Goal: Register for event/course: Sign up to attend an event or enroll in a course

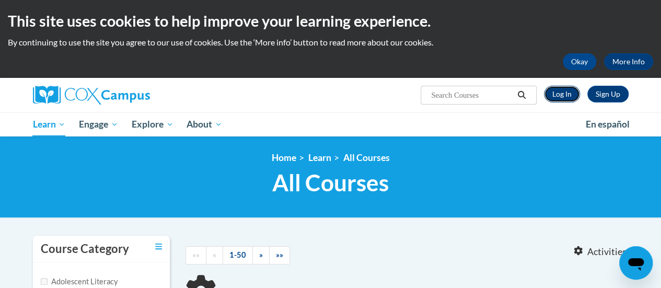
click at [561, 97] on link "Log In" at bounding box center [562, 94] width 36 height 17
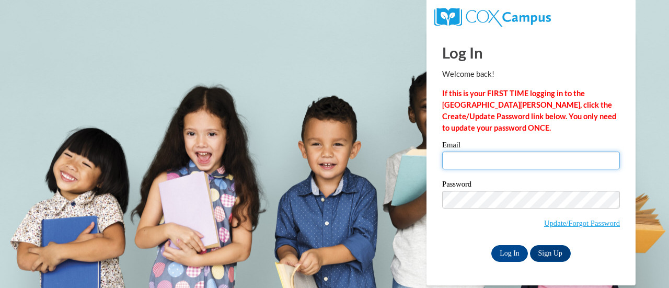
click at [464, 160] on input "Email" at bounding box center [531, 160] width 178 height 18
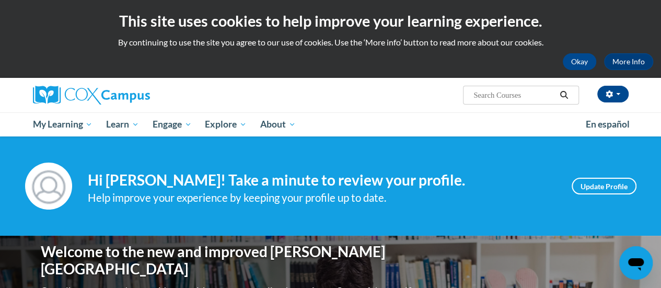
click at [498, 95] on input "Search..." at bounding box center [514, 95] width 84 height 13
type input "Systematic"
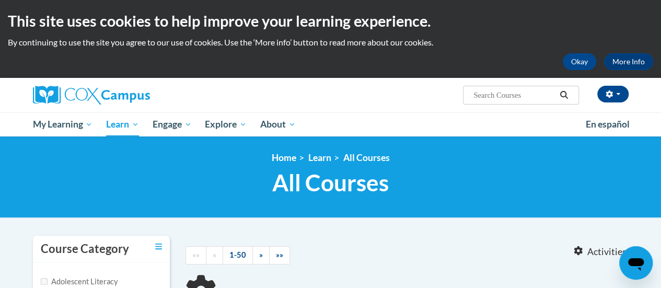
type input "Systematic"
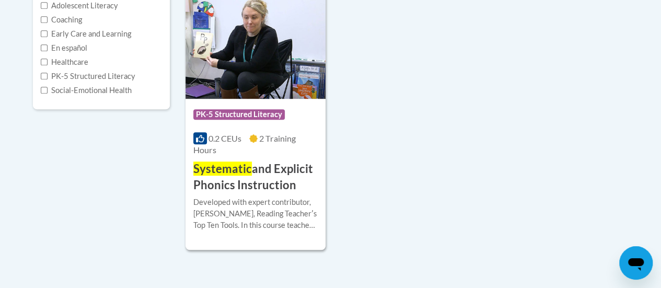
scroll to position [276, 0]
click at [298, 144] on div "0.2 CEUs 2 Training Hours" at bounding box center [255, 143] width 124 height 23
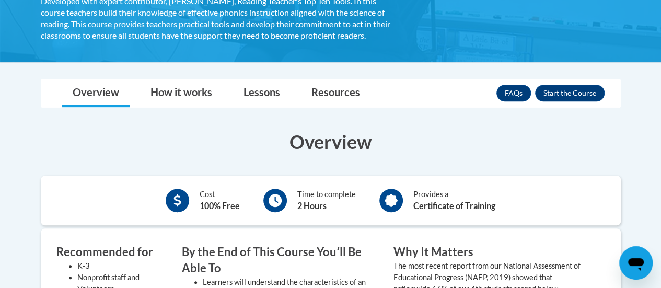
scroll to position [250, 0]
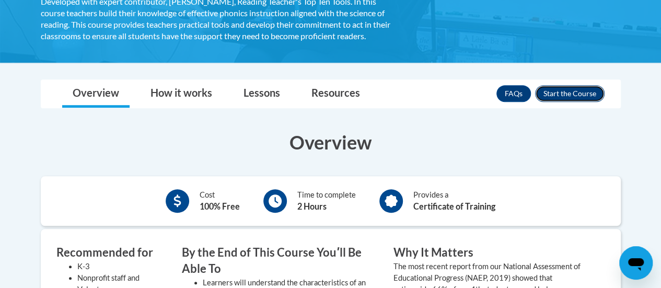
click at [575, 95] on button "Enroll" at bounding box center [569, 93] width 69 height 17
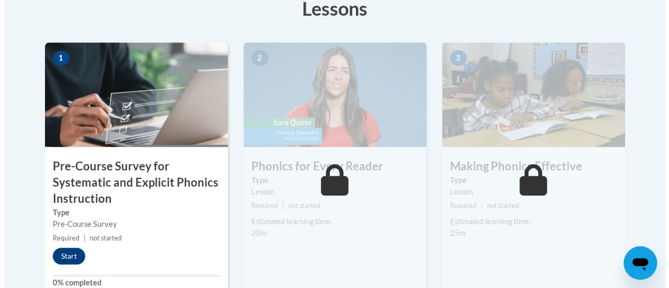
scroll to position [341, 0]
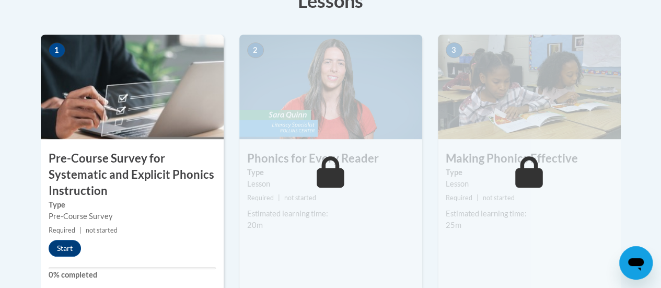
click at [81, 83] on img at bounding box center [132, 86] width 183 height 104
click at [64, 252] on button "Start" at bounding box center [65, 248] width 32 height 17
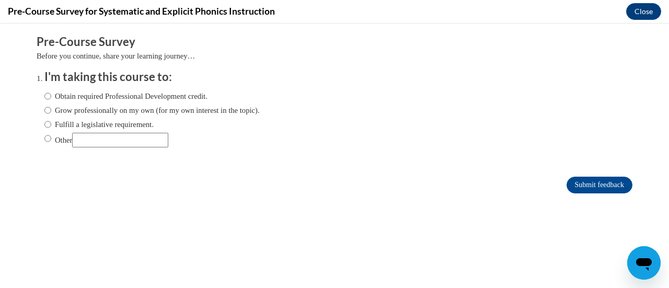
scroll to position [0, 0]
click at [44, 124] on input "Fulfill a legislative requirement." at bounding box center [47, 124] width 7 height 11
radio input "true"
click at [588, 186] on input "Submit feedback" at bounding box center [599, 185] width 66 height 17
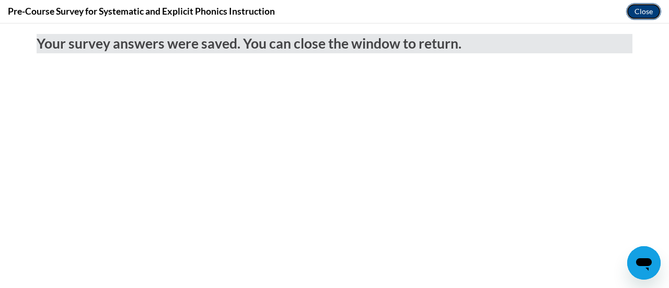
click at [641, 11] on button "Close" at bounding box center [643, 11] width 35 height 17
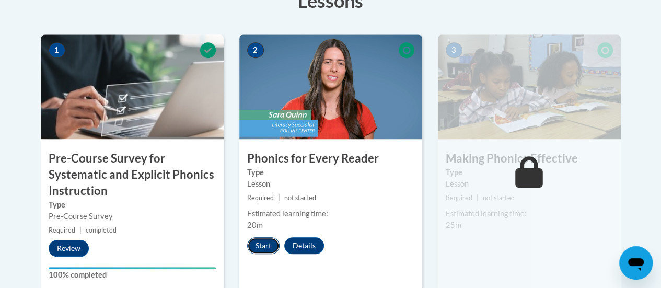
click at [261, 241] on button "Start" at bounding box center [263, 245] width 32 height 17
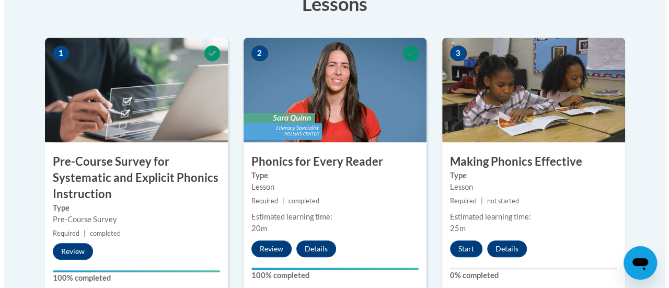
scroll to position [338, 0]
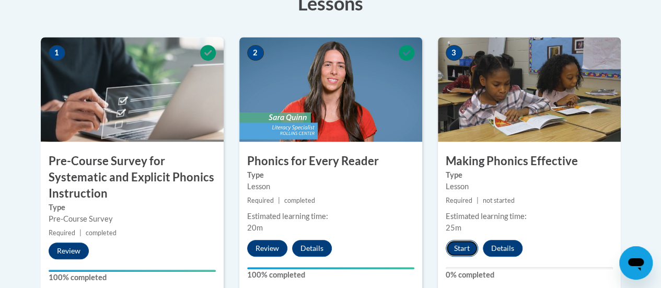
click at [452, 250] on button "Start" at bounding box center [462, 248] width 32 height 17
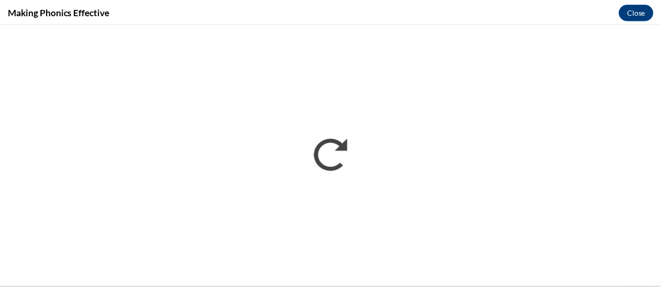
scroll to position [0, 0]
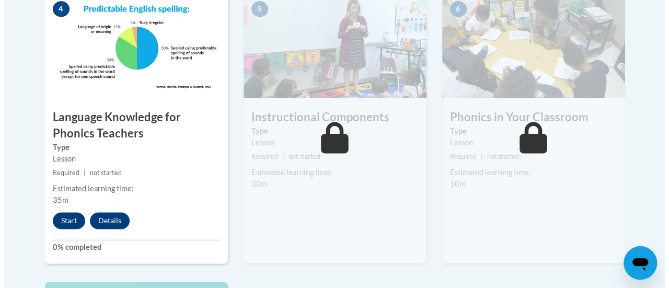
scroll to position [689, 0]
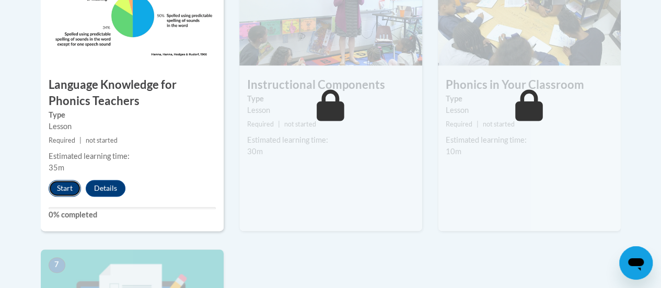
click at [69, 186] on button "Start" at bounding box center [65, 188] width 32 height 17
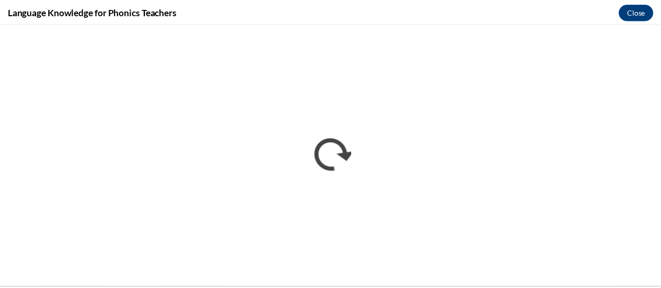
scroll to position [0, 0]
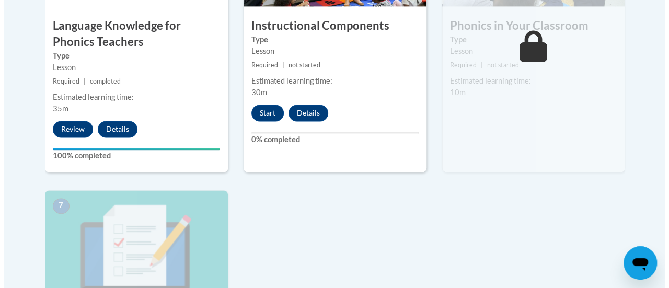
scroll to position [747, 0]
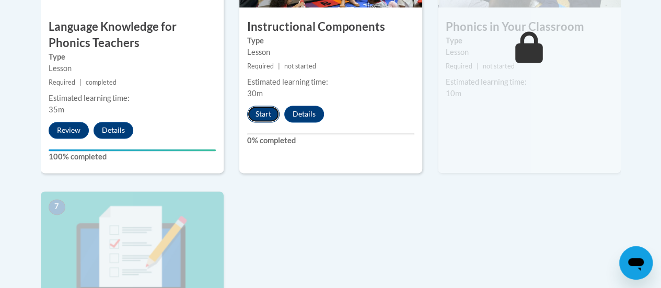
click at [265, 112] on button "Start" at bounding box center [263, 114] width 32 height 17
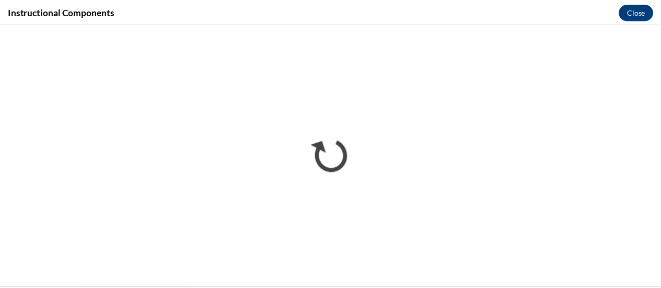
scroll to position [0, 0]
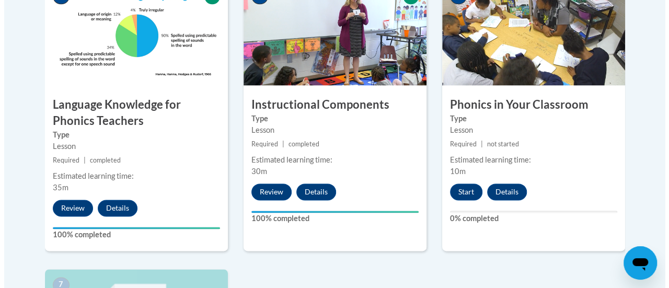
scroll to position [670, 0]
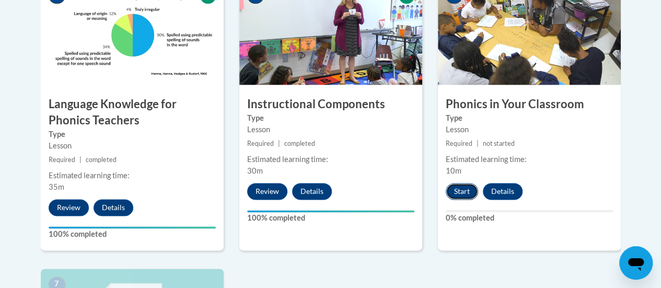
click at [466, 189] on button "Start" at bounding box center [462, 191] width 32 height 17
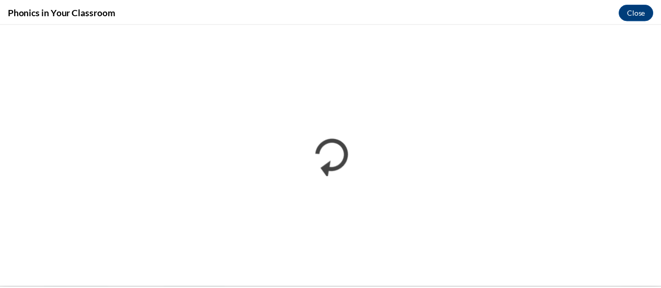
scroll to position [0, 0]
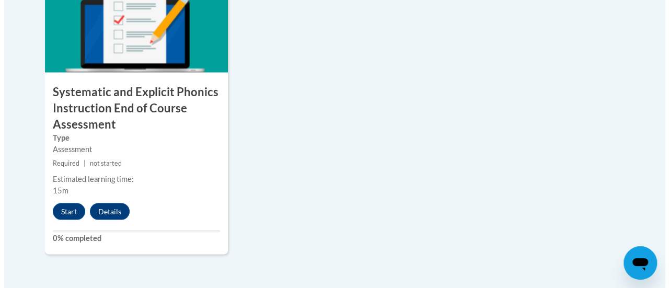
scroll to position [998, 0]
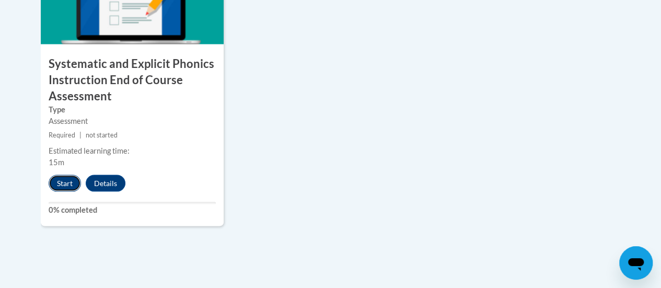
click at [61, 179] on button "Start" at bounding box center [65, 183] width 32 height 17
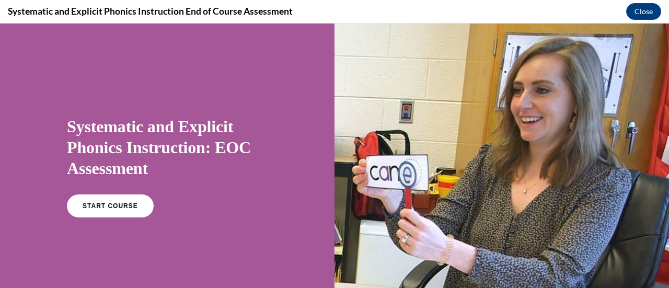
scroll to position [0, 0]
click at [100, 210] on link "START COURSE" at bounding box center [110, 206] width 91 height 24
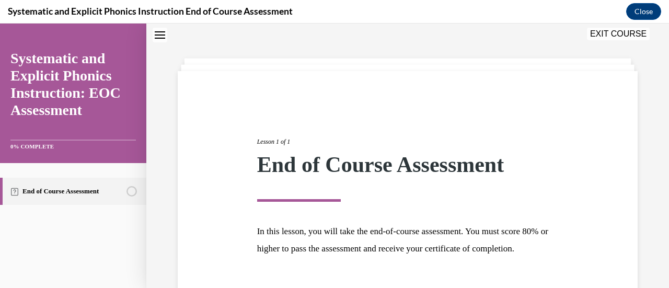
scroll to position [122, 0]
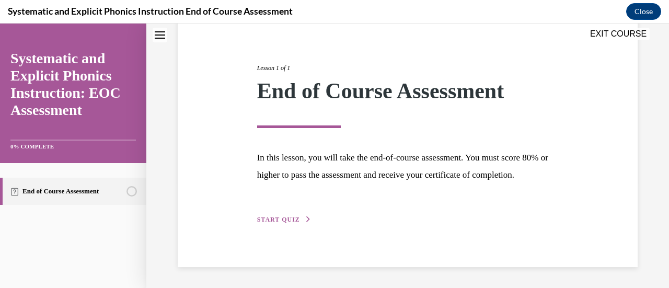
click at [276, 221] on span "START QUIZ" at bounding box center [278, 219] width 43 height 7
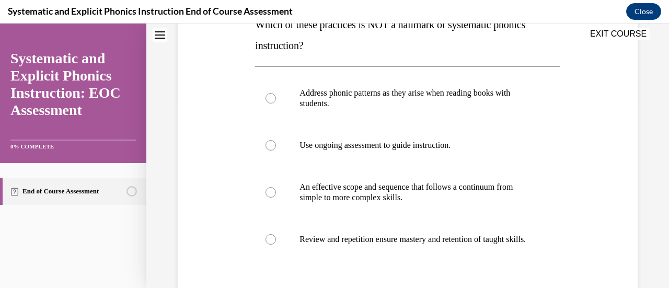
scroll to position [188, 0]
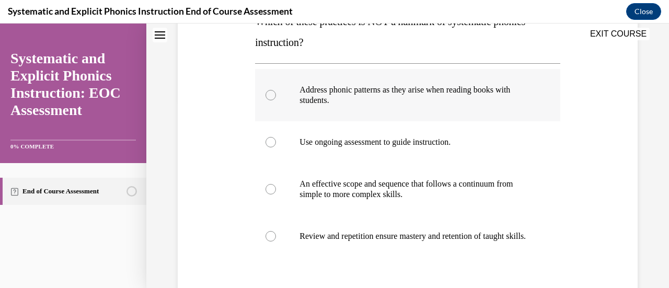
click at [271, 91] on div at bounding box center [270, 95] width 10 height 10
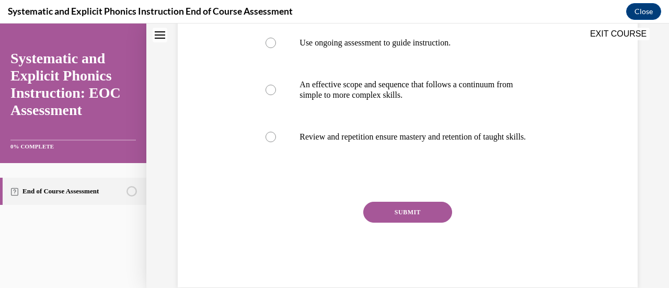
click at [423, 223] on button "SUBMIT" at bounding box center [407, 212] width 89 height 21
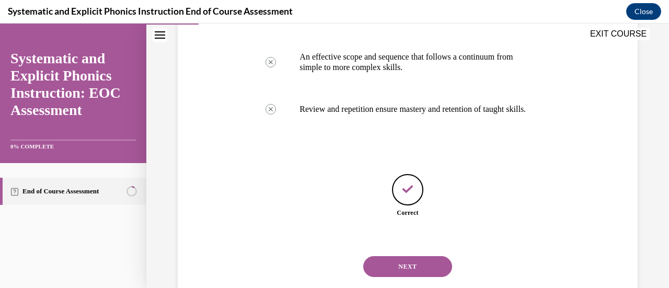
scroll to position [316, 0]
click at [413, 274] on button "NEXT" at bounding box center [407, 265] width 89 height 21
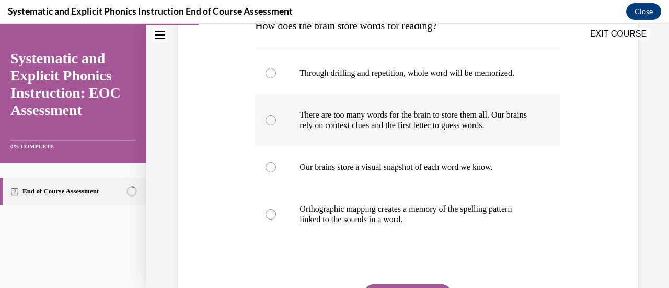
scroll to position [191, 0]
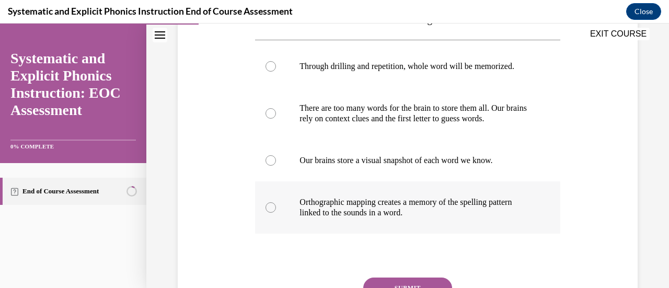
click at [265, 207] on div at bounding box center [270, 207] width 10 height 10
click at [427, 284] on button "SUBMIT" at bounding box center [407, 287] width 89 height 21
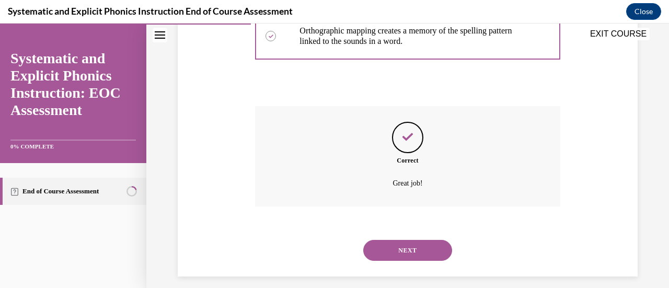
scroll to position [371, 0]
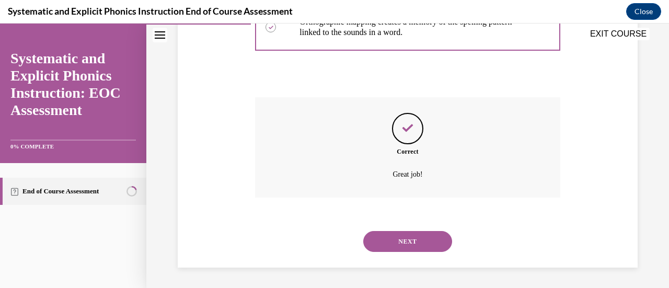
click at [402, 235] on button "NEXT" at bounding box center [407, 241] width 89 height 21
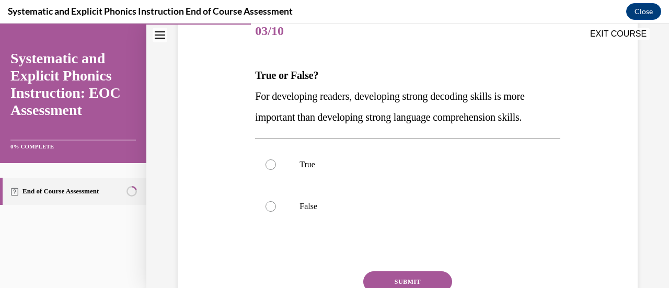
scroll to position [135, 0]
click at [269, 164] on div at bounding box center [270, 164] width 10 height 10
click at [434, 277] on button "SUBMIT" at bounding box center [407, 281] width 89 height 21
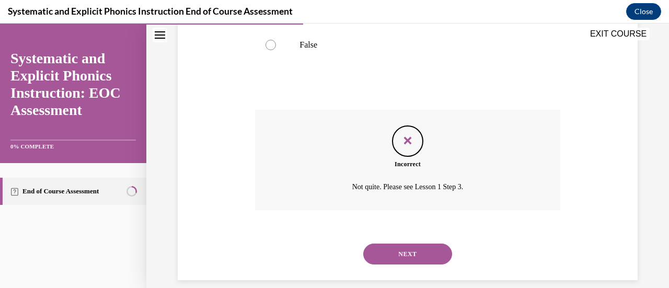
scroll to position [308, 0]
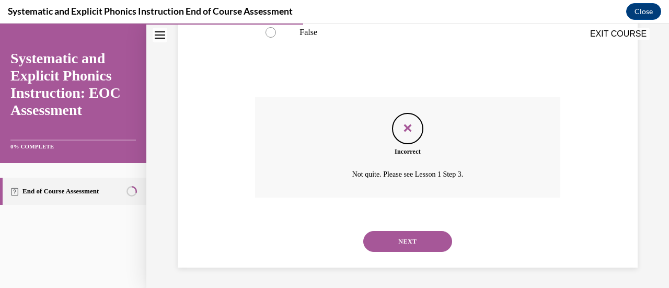
click at [433, 243] on button "NEXT" at bounding box center [407, 241] width 89 height 21
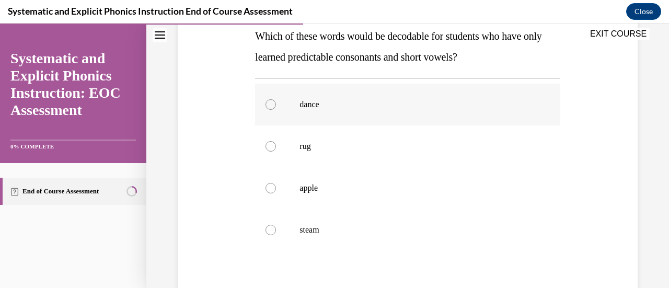
scroll to position [175, 0]
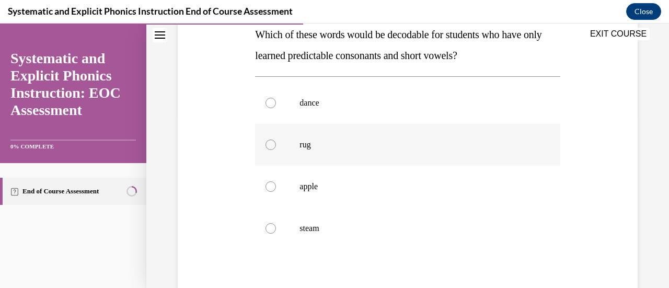
click at [269, 144] on div at bounding box center [270, 144] width 10 height 10
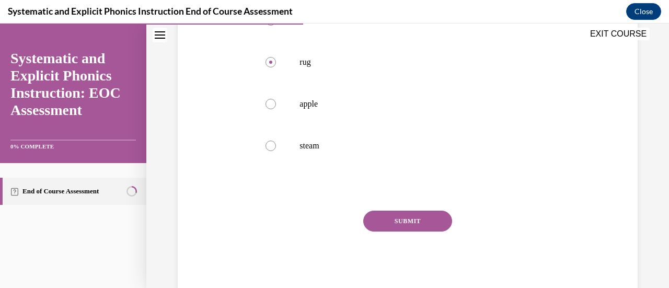
click at [412, 224] on button "SUBMIT" at bounding box center [407, 221] width 89 height 21
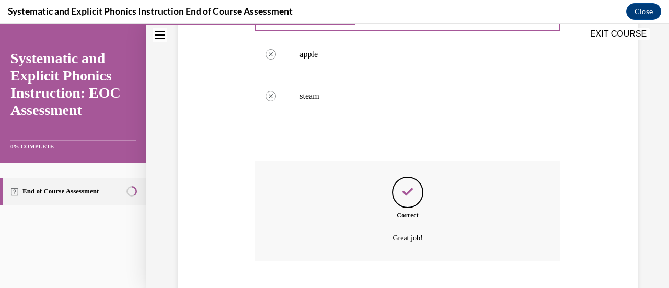
scroll to position [371, 0]
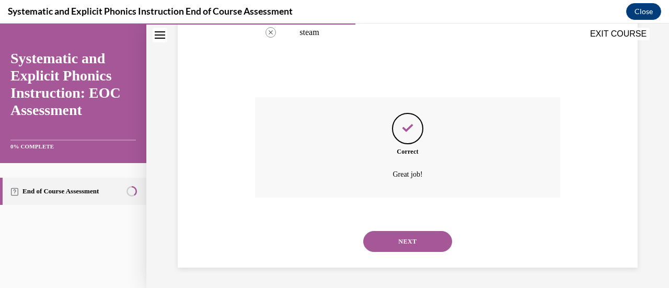
click at [408, 241] on button "NEXT" at bounding box center [407, 241] width 89 height 21
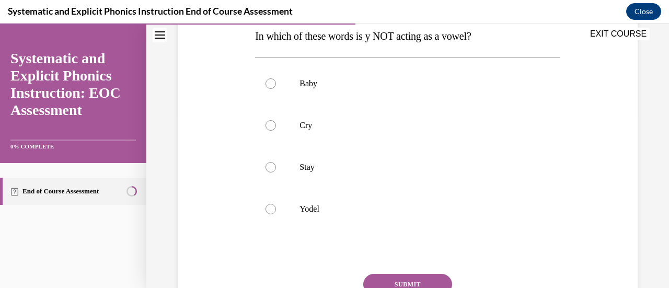
scroll to position [178, 0]
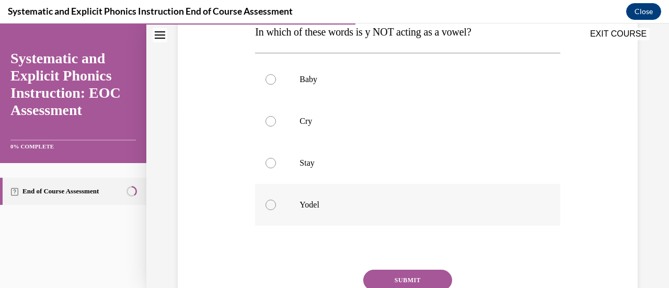
click at [270, 202] on div at bounding box center [270, 205] width 10 height 10
click at [425, 273] on button "SUBMIT" at bounding box center [407, 280] width 89 height 21
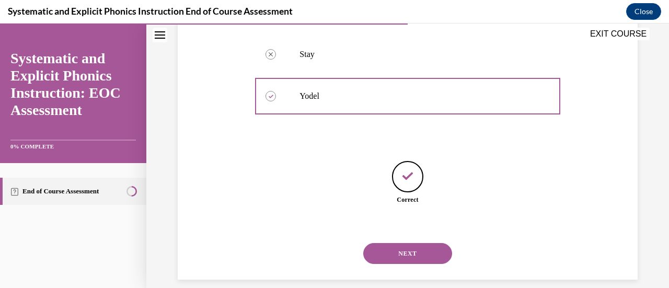
scroll to position [298, 0]
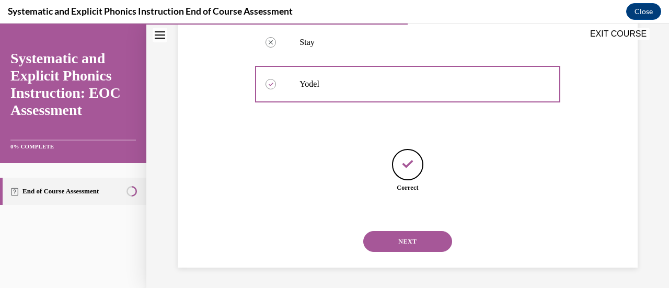
click at [396, 241] on button "NEXT" at bounding box center [407, 241] width 89 height 21
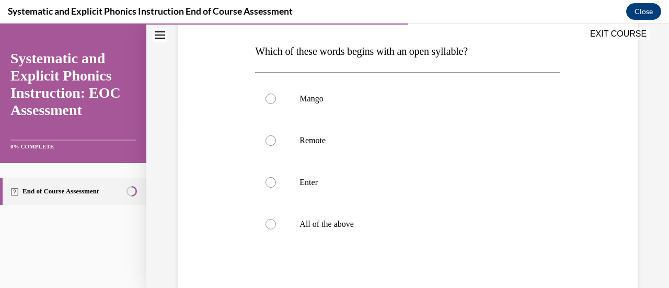
scroll to position [159, 0]
click at [267, 141] on div at bounding box center [270, 140] width 10 height 10
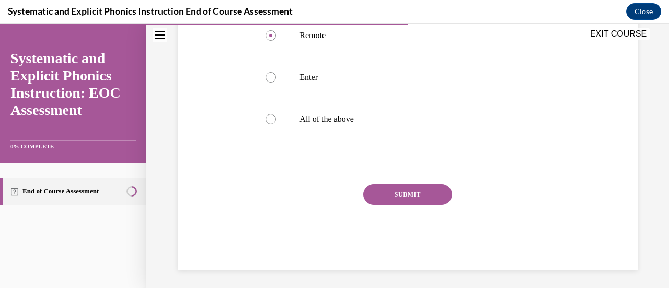
click at [405, 182] on div "Question 06/10 Which of these words begins with an open syllable? Mango Remote …" at bounding box center [407, 76] width 305 height 388
click at [404, 199] on button "SUBMIT" at bounding box center [407, 194] width 89 height 21
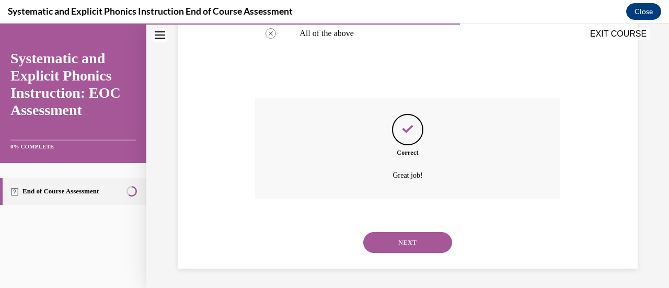
scroll to position [350, 0]
click at [399, 246] on button "NEXT" at bounding box center [407, 241] width 89 height 21
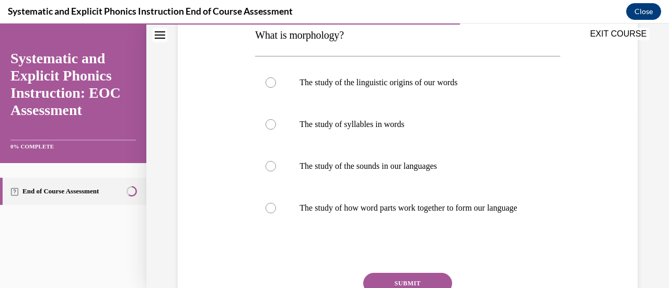
scroll to position [176, 0]
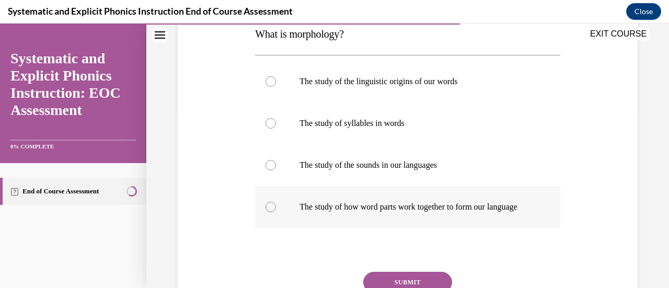
click at [271, 212] on div at bounding box center [270, 207] width 10 height 10
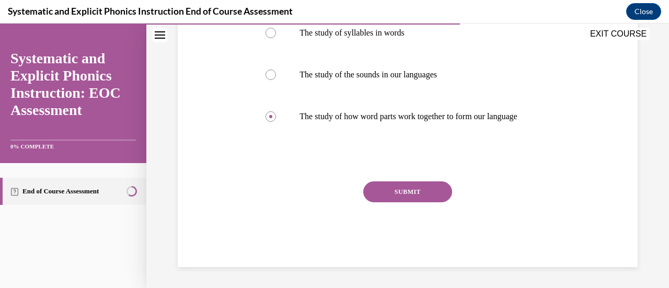
click at [429, 199] on button "SUBMIT" at bounding box center [407, 191] width 89 height 21
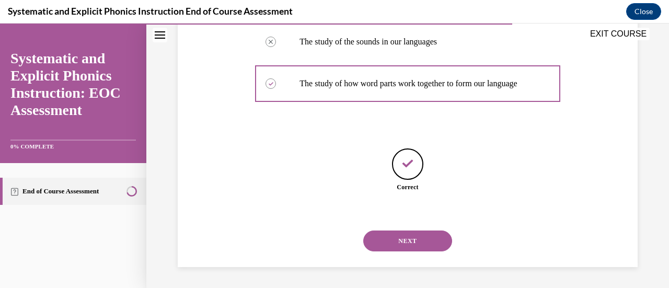
scroll to position [309, 0]
click at [413, 241] on button "NEXT" at bounding box center [407, 240] width 89 height 21
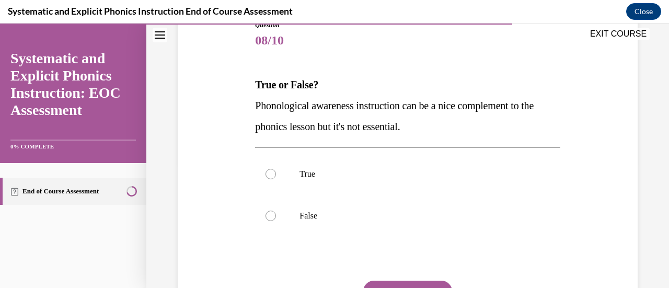
scroll to position [125, 0]
click at [270, 218] on div at bounding box center [270, 215] width 10 height 10
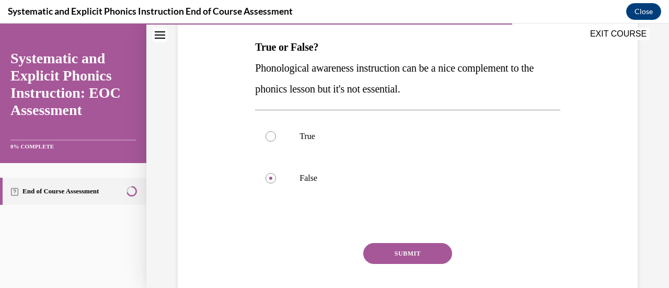
click at [407, 254] on button "SUBMIT" at bounding box center [407, 253] width 89 height 21
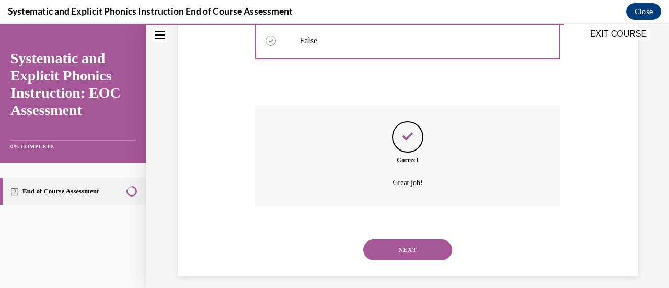
scroll to position [308, 0]
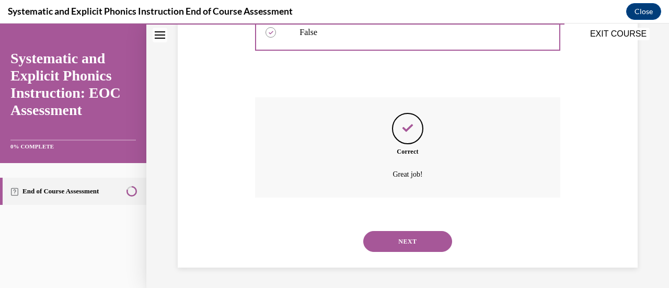
click at [406, 247] on button "NEXT" at bounding box center [407, 241] width 89 height 21
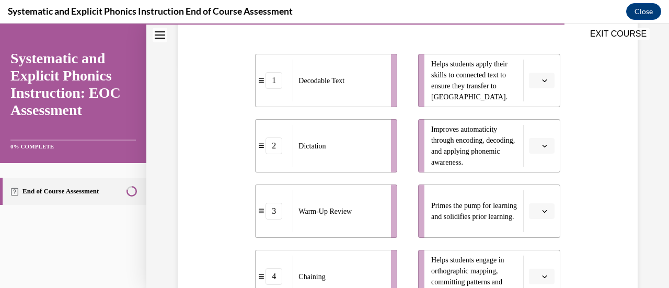
scroll to position [215, 0]
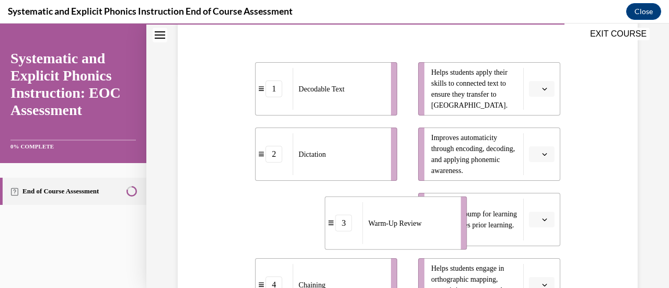
drag, startPoint x: 336, startPoint y: 215, endPoint x: 404, endPoint y: 220, distance: 67.6
click at [404, 220] on span "Warm-Up Review" at bounding box center [394, 222] width 53 height 11
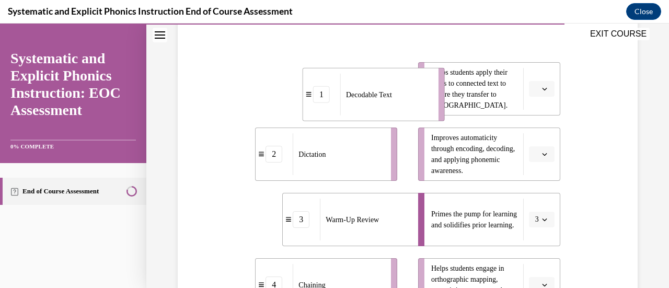
drag, startPoint x: 328, startPoint y: 53, endPoint x: 376, endPoint y: 101, distance: 67.6
click at [376, 101] on div "Decodable Text" at bounding box center [385, 95] width 91 height 42
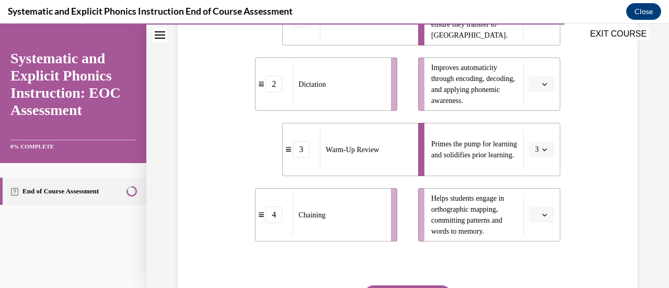
scroll to position [288, 0]
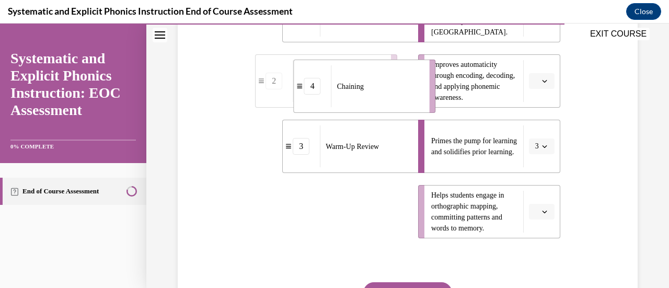
drag, startPoint x: 346, startPoint y: 214, endPoint x: 386, endPoint y: 88, distance: 131.4
click at [386, 88] on div "Chaining" at bounding box center [376, 86] width 91 height 42
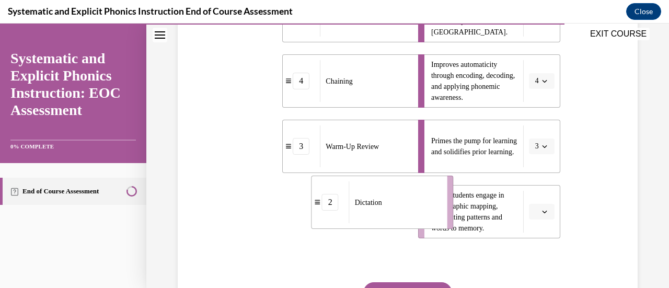
drag, startPoint x: 330, startPoint y: 221, endPoint x: 381, endPoint y: 226, distance: 50.9
click at [381, 223] on div "Dictation" at bounding box center [394, 202] width 91 height 42
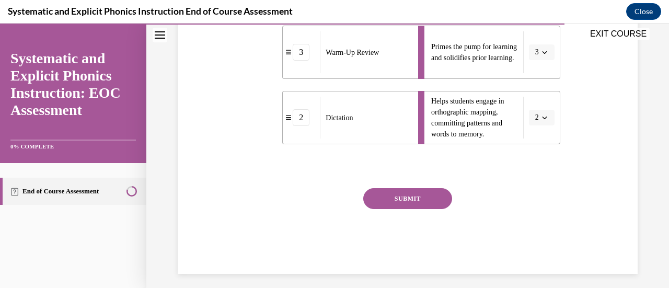
click at [407, 201] on button "SUBMIT" at bounding box center [407, 198] width 89 height 21
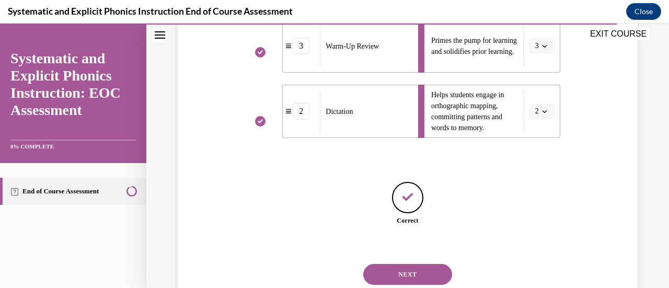
scroll to position [422, 0]
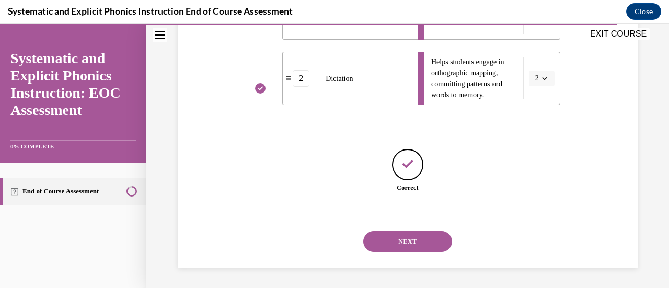
click at [416, 244] on button "NEXT" at bounding box center [407, 241] width 89 height 21
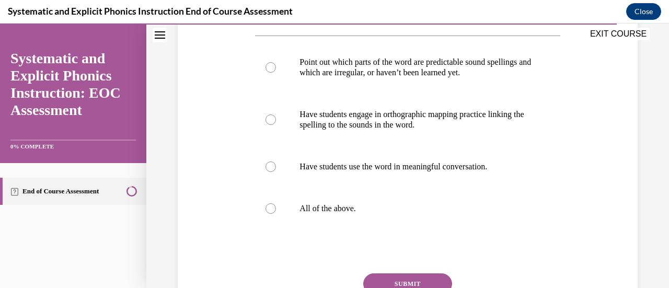
scroll to position [216, 0]
click at [274, 208] on div at bounding box center [270, 208] width 10 height 10
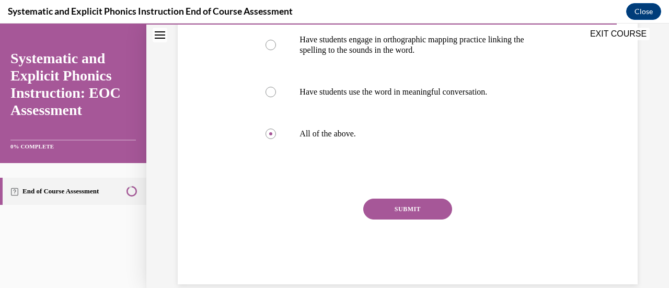
click at [416, 211] on button "SUBMIT" at bounding box center [407, 209] width 89 height 21
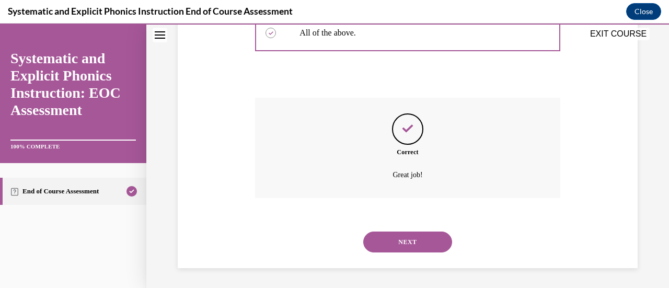
scroll to position [392, 0]
click at [414, 241] on button "NEXT" at bounding box center [407, 241] width 89 height 21
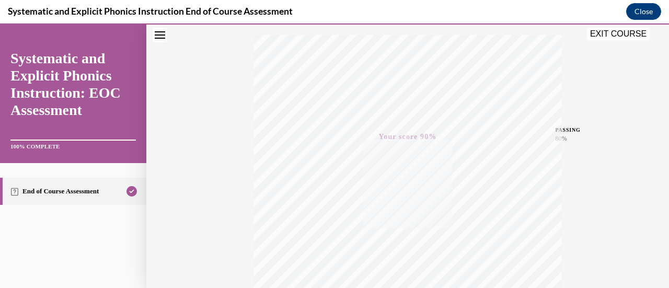
scroll to position [161, 0]
click at [619, 37] on button "EXIT COURSE" at bounding box center [618, 34] width 63 height 13
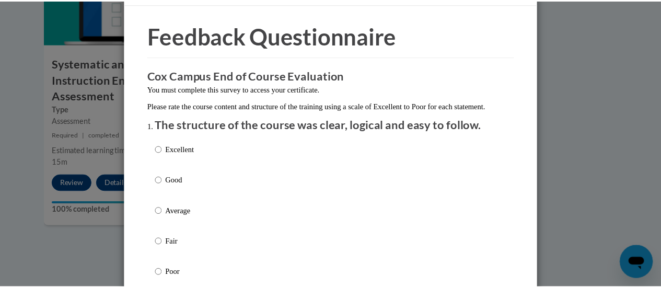
scroll to position [0, 0]
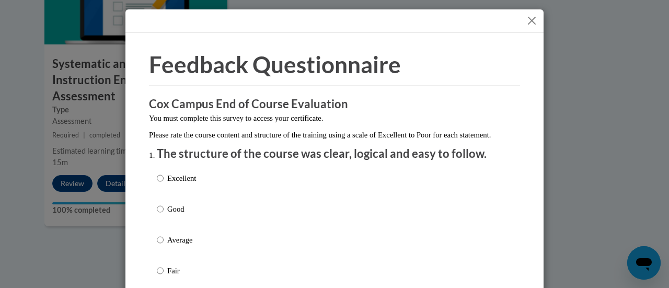
click at [530, 18] on button "Close" at bounding box center [531, 20] width 13 height 13
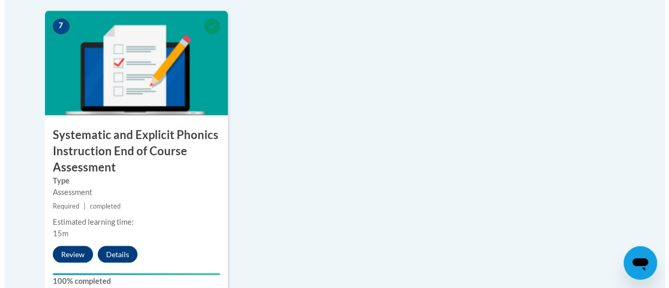
scroll to position [929, 0]
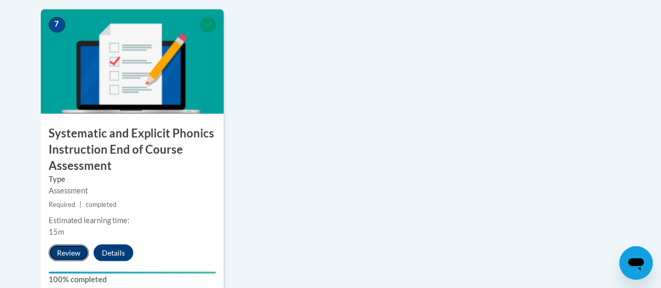
click at [68, 256] on button "Review" at bounding box center [69, 252] width 40 height 17
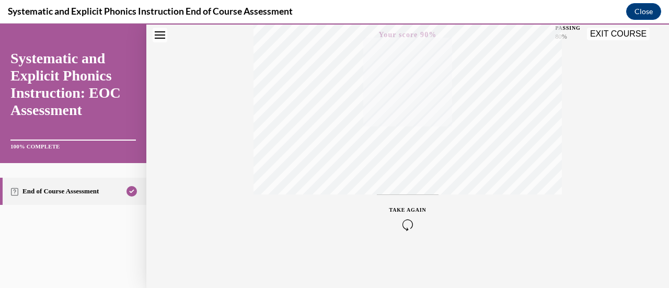
scroll to position [53, 0]
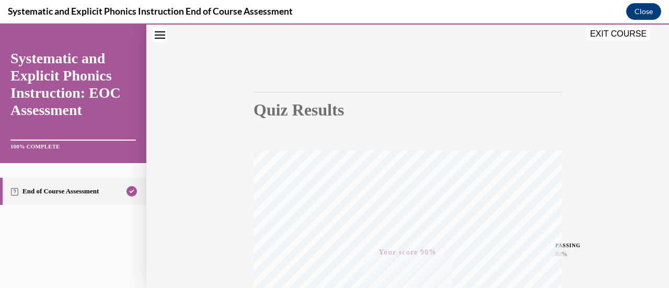
click at [620, 32] on button "EXIT COURSE" at bounding box center [618, 34] width 63 height 13
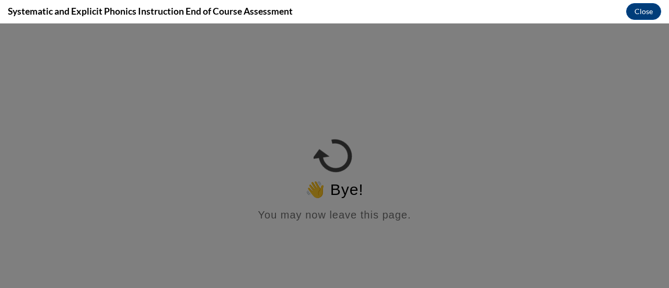
scroll to position [0, 0]
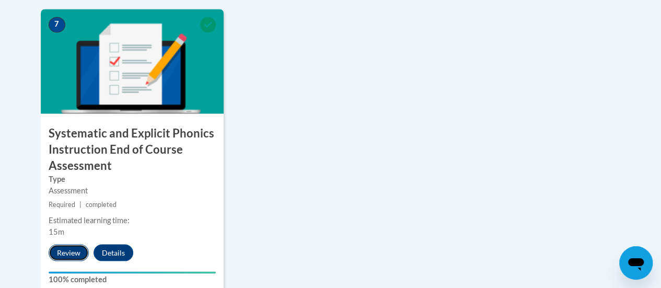
click at [74, 250] on button "Review" at bounding box center [69, 252] width 40 height 17
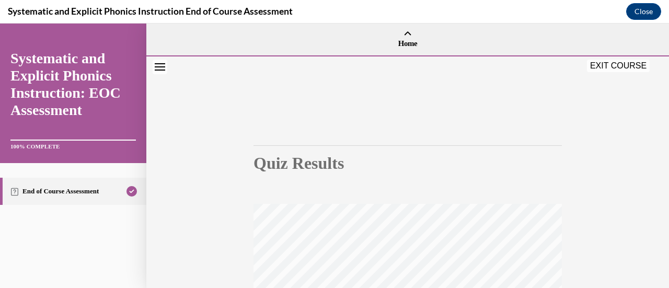
click at [616, 68] on button "EXIT COURSE" at bounding box center [618, 66] width 63 height 13
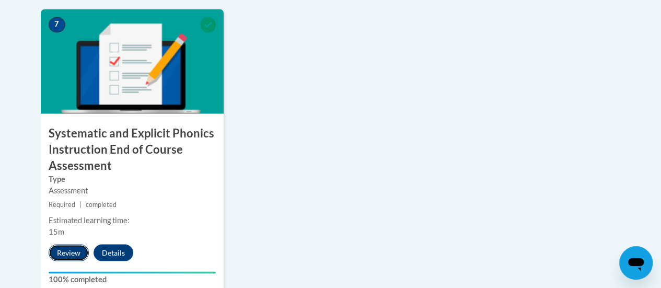
click at [79, 247] on button "Review" at bounding box center [69, 252] width 40 height 17
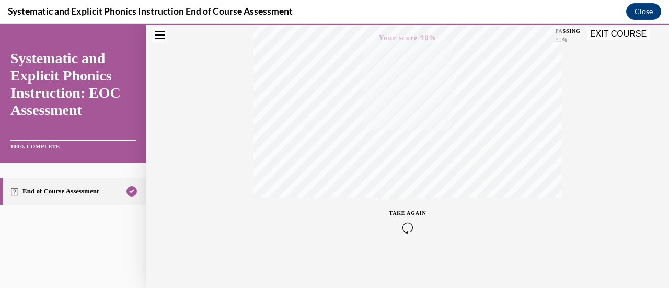
scroll to position [271, 0]
click at [619, 36] on button "EXIT COURSE" at bounding box center [618, 34] width 63 height 13
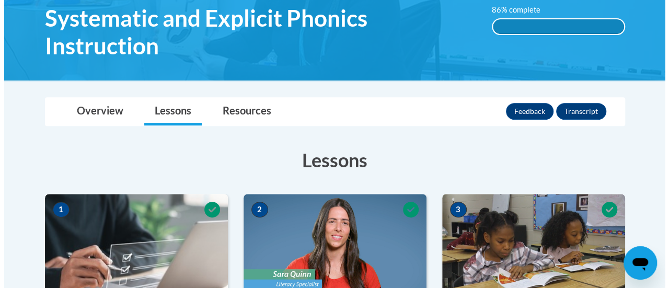
scroll to position [198, 0]
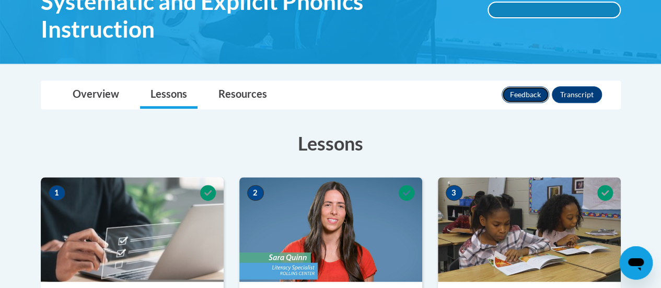
click at [529, 94] on button "Feedback" at bounding box center [525, 94] width 48 height 17
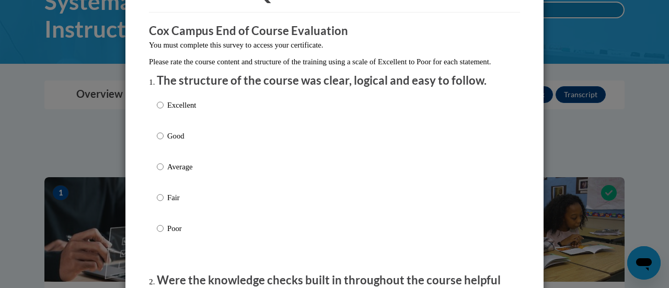
scroll to position [75, 0]
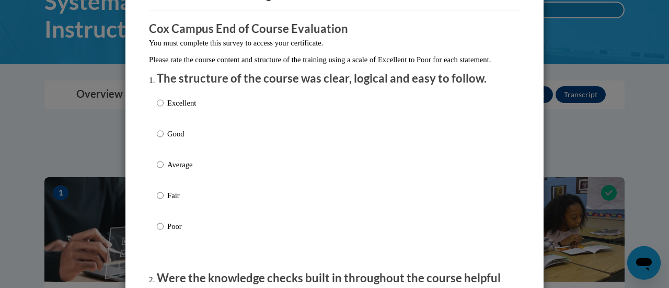
click at [167, 139] on p "Good" at bounding box center [181, 133] width 29 height 11
click at [163, 139] on input "Good" at bounding box center [160, 133] width 7 height 11
radio input "true"
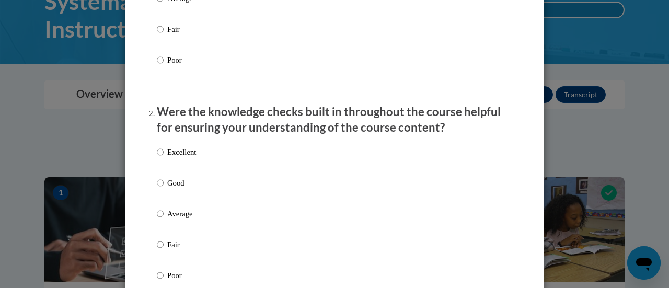
scroll to position [242, 0]
click at [158, 219] on input "Average" at bounding box center [160, 212] width 7 height 11
radio input "true"
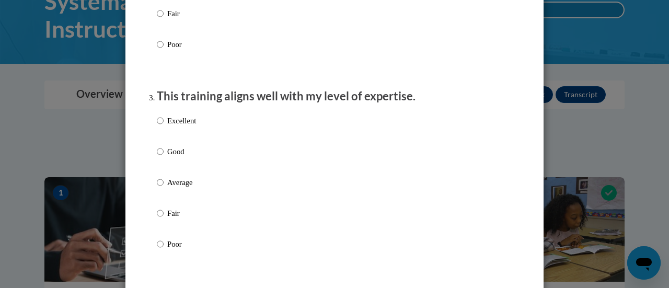
scroll to position [482, 0]
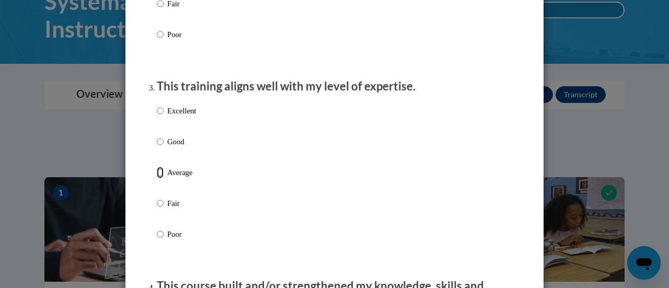
click at [157, 178] on input "Average" at bounding box center [160, 172] width 7 height 11
radio input "true"
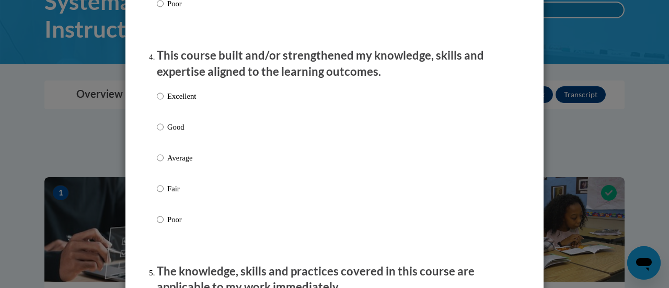
scroll to position [712, 0]
click at [157, 164] on input "Average" at bounding box center [160, 158] width 7 height 11
radio input "true"
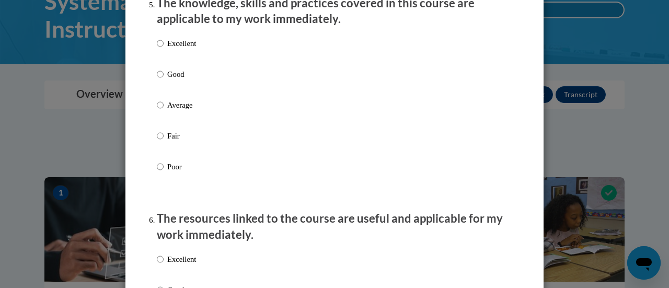
scroll to position [983, 0]
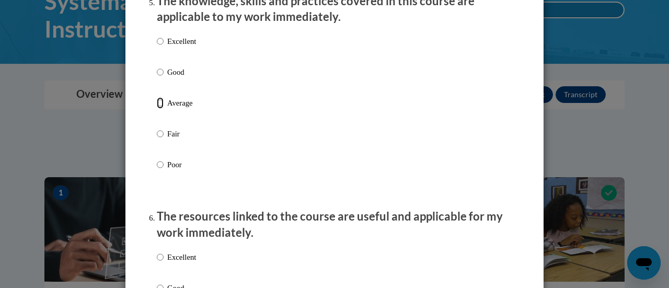
click at [157, 109] on input "Average" at bounding box center [160, 102] width 7 height 11
radio input "true"
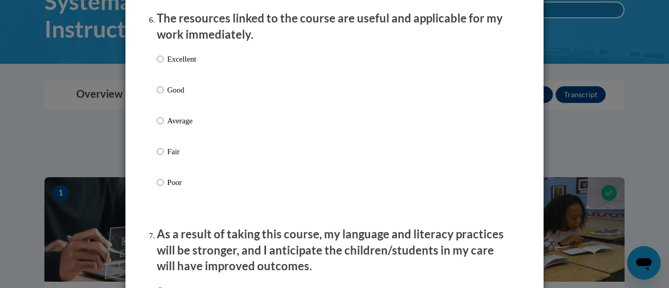
scroll to position [1181, 0]
click at [157, 126] on input "Average" at bounding box center [160, 119] width 7 height 11
radio input "true"
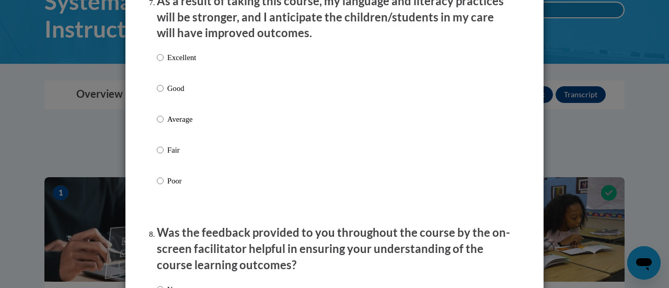
scroll to position [1401, 0]
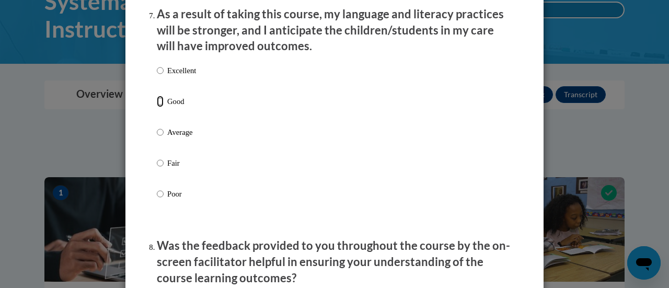
click at [157, 107] on input "Good" at bounding box center [160, 101] width 7 height 11
radio input "true"
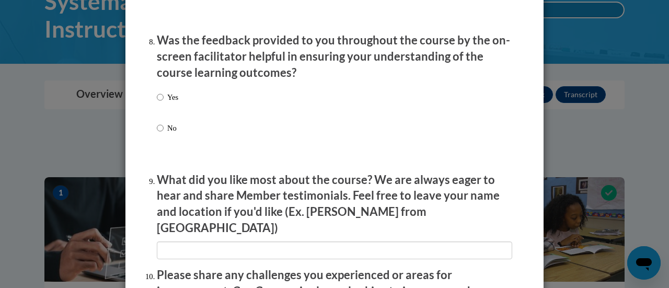
scroll to position [1613, 0]
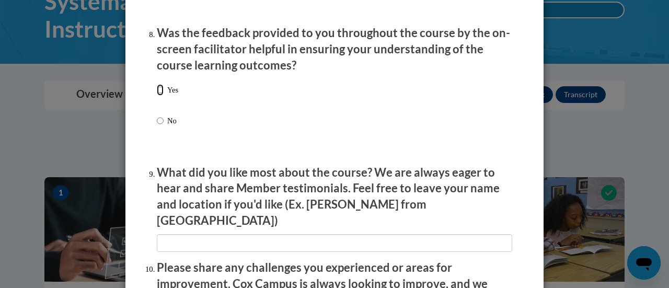
click at [158, 96] on input "Yes" at bounding box center [160, 89] width 7 height 11
radio input "true"
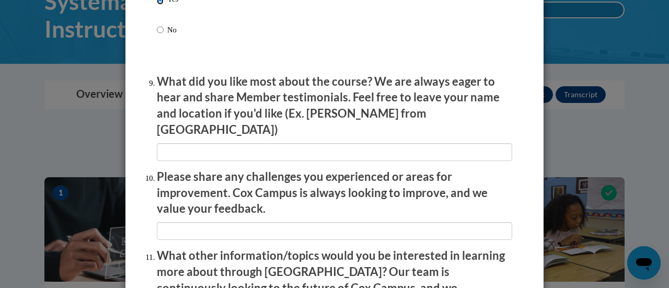
scroll to position [1884, 0]
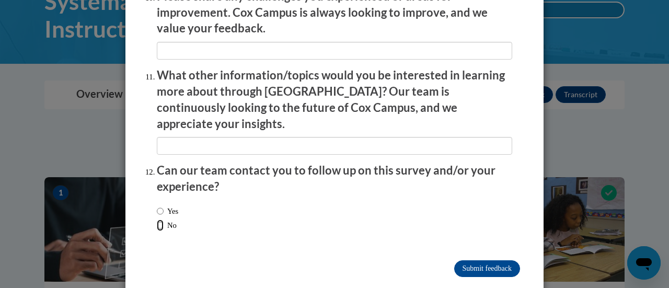
click at [157, 219] on input "No" at bounding box center [160, 224] width 7 height 11
radio input "true"
click at [505, 260] on input "Submit feedback" at bounding box center [487, 268] width 66 height 17
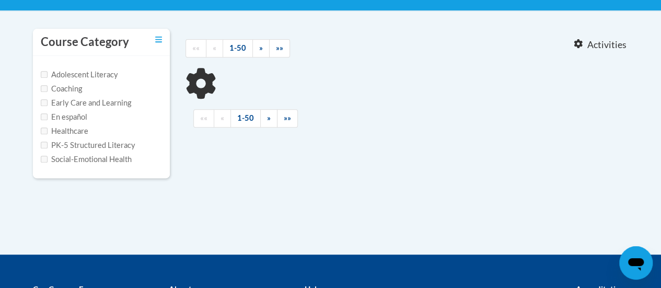
scroll to position [206, 0]
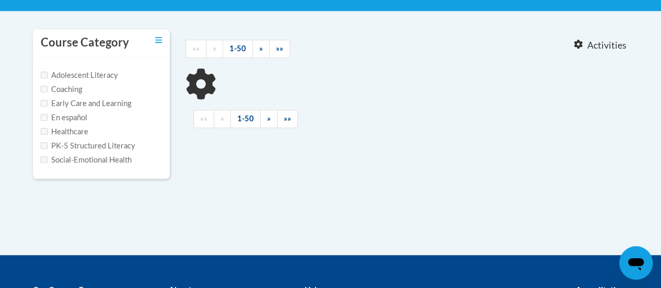
type input "fluency"
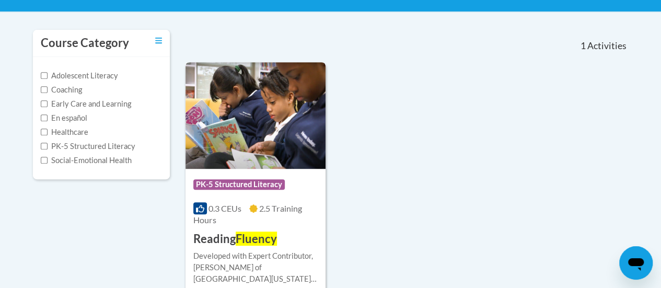
click at [278, 112] on img at bounding box center [255, 115] width 140 height 107
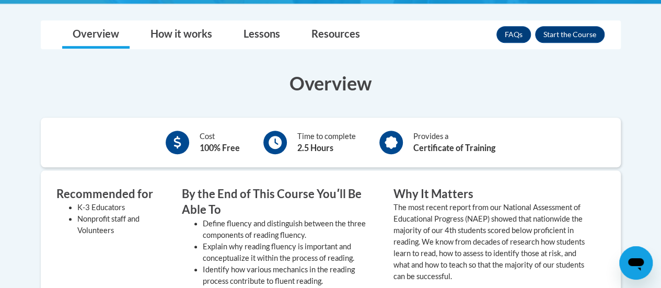
scroll to position [310, 0]
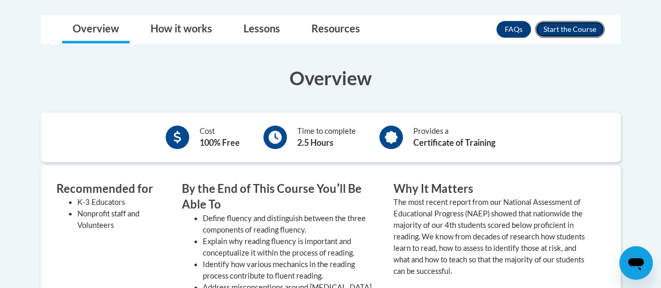
click at [568, 21] on button "Enroll" at bounding box center [569, 29] width 69 height 17
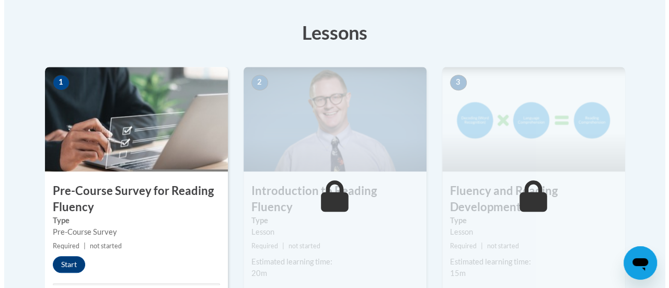
scroll to position [287, 0]
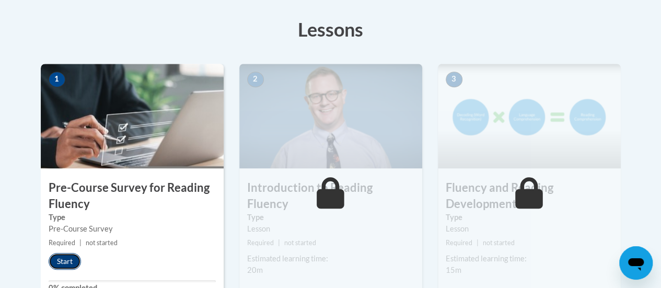
click at [65, 261] on button "Start" at bounding box center [65, 261] width 32 height 17
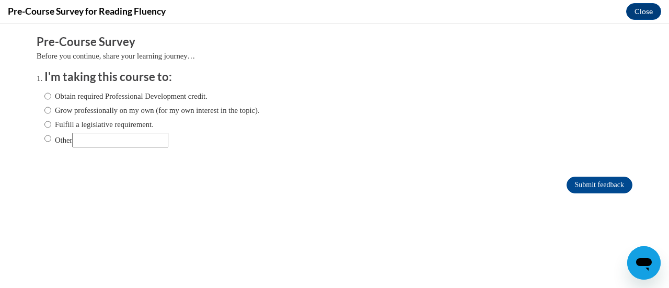
scroll to position [0, 0]
click at [44, 127] on label "Fulfill a legislative requirement." at bounding box center [98, 124] width 109 height 11
click at [44, 127] on input "Fulfill a legislative requirement." at bounding box center [47, 124] width 7 height 11
radio input "true"
click at [594, 181] on input "Submit feedback" at bounding box center [599, 185] width 66 height 17
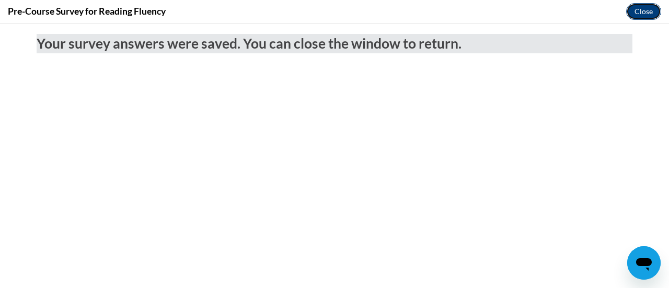
click at [643, 7] on button "Close" at bounding box center [643, 11] width 35 height 17
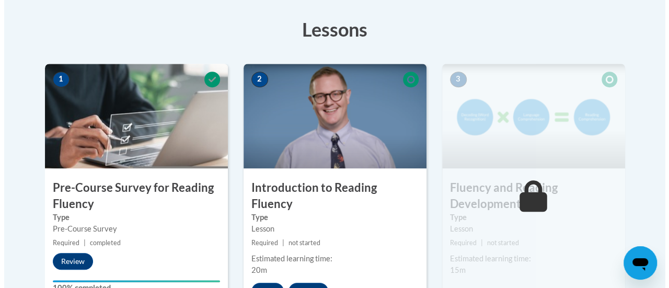
scroll to position [313, 0]
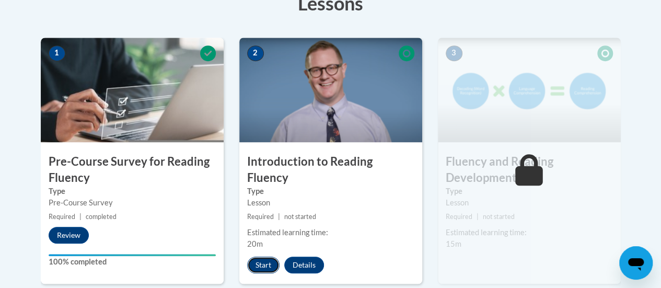
click at [261, 256] on button "Start" at bounding box center [263, 264] width 32 height 17
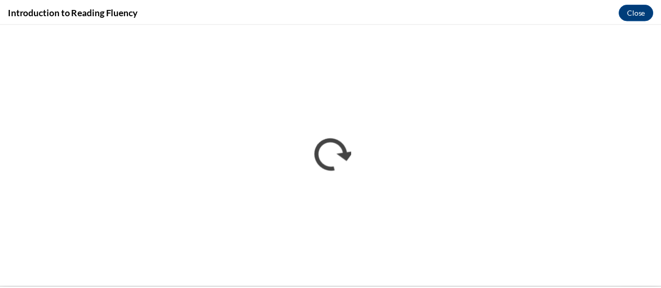
scroll to position [0, 0]
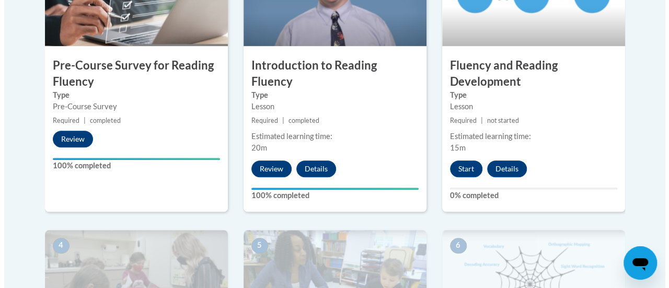
scroll to position [410, 0]
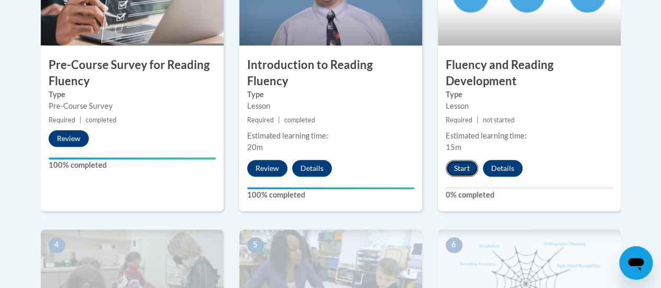
click at [465, 164] on button "Start" at bounding box center [462, 168] width 32 height 17
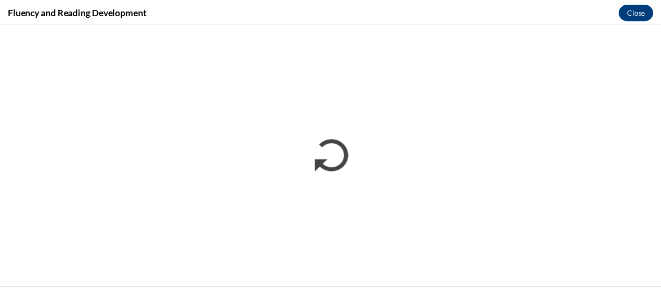
scroll to position [0, 0]
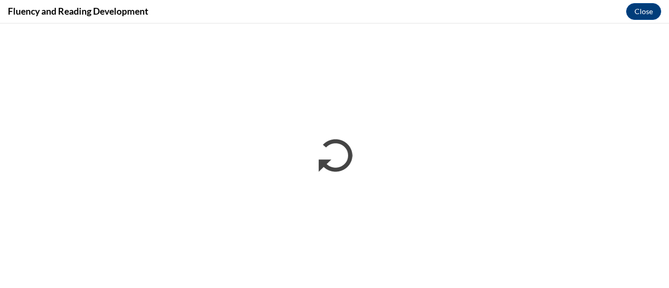
click at [407, 9] on div "Fluency and Reading Development Close" at bounding box center [334, 12] width 669 height 24
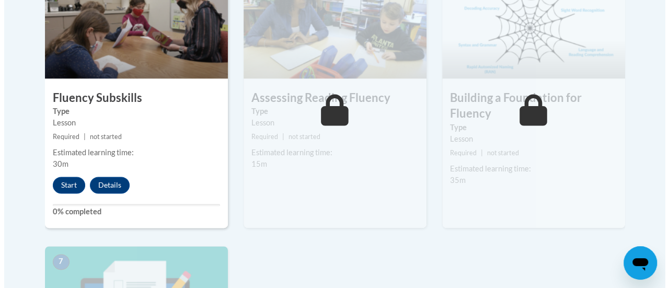
scroll to position [668, 0]
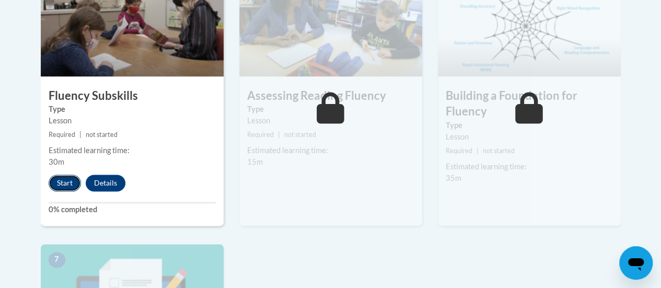
click at [60, 180] on button "Start" at bounding box center [65, 182] width 32 height 17
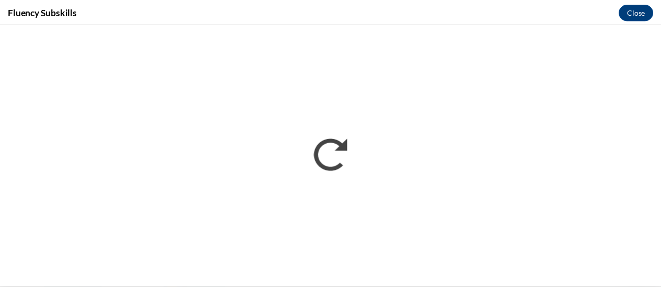
scroll to position [0, 0]
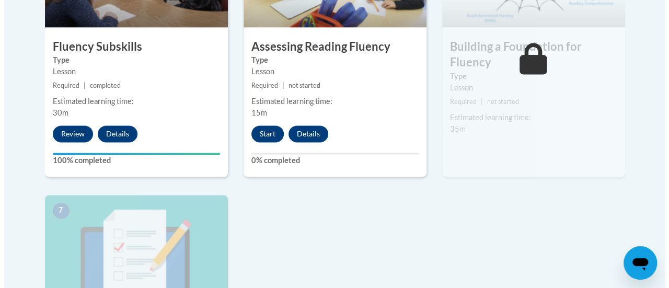
scroll to position [717, 0]
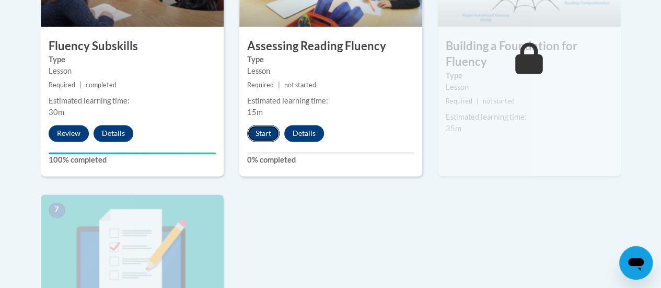
click at [263, 134] on button "Start" at bounding box center [263, 133] width 32 height 17
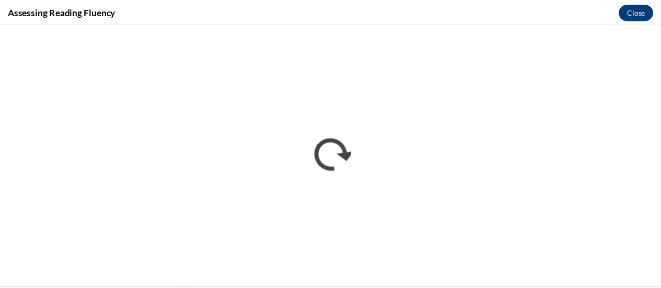
scroll to position [0, 0]
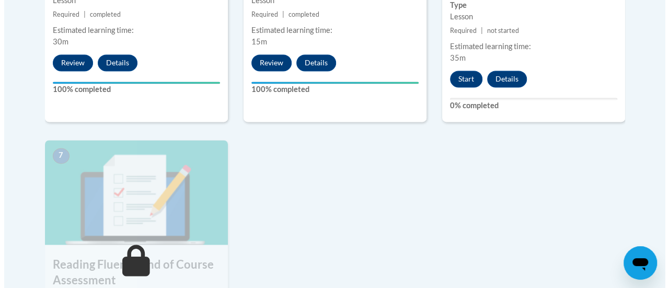
scroll to position [788, 0]
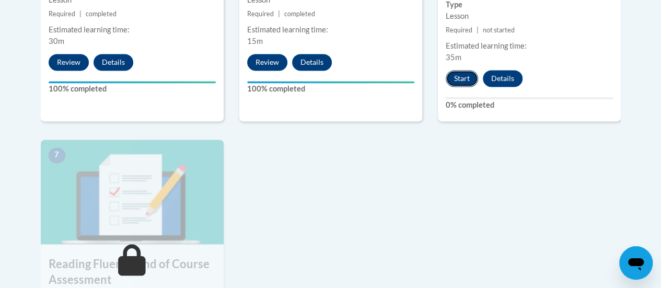
click at [458, 75] on button "Start" at bounding box center [462, 78] width 32 height 17
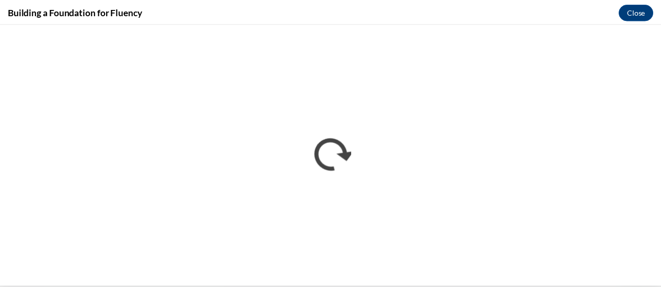
scroll to position [0, 0]
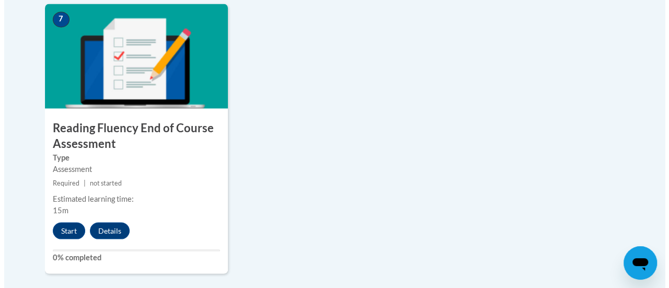
scroll to position [926, 0]
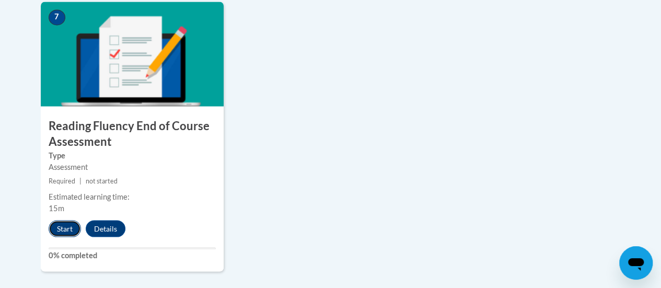
click at [65, 227] on button "Start" at bounding box center [65, 228] width 32 height 17
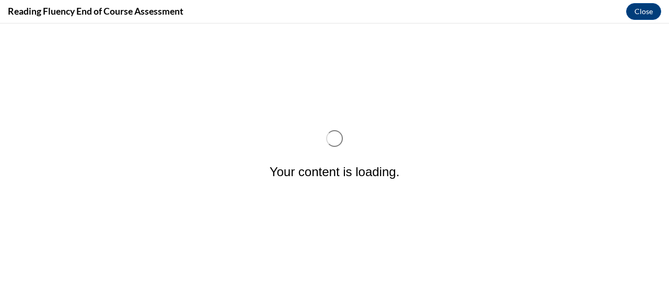
scroll to position [0, 0]
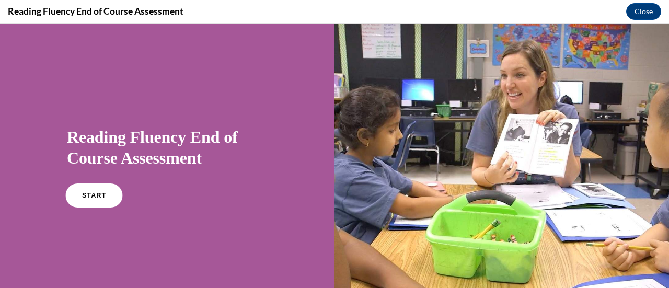
click at [76, 202] on link "START" at bounding box center [93, 195] width 57 height 24
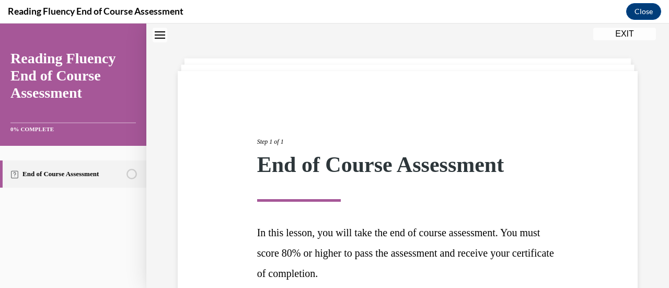
scroll to position [132, 0]
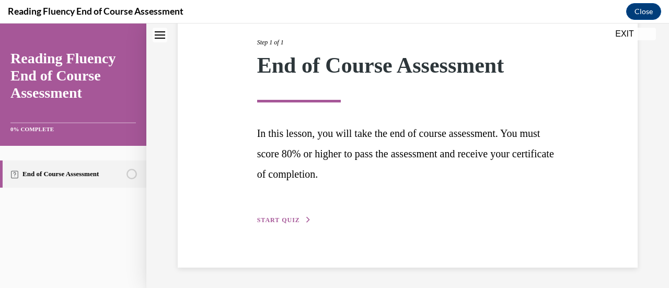
click at [290, 221] on span "START QUIZ" at bounding box center [278, 219] width 43 height 7
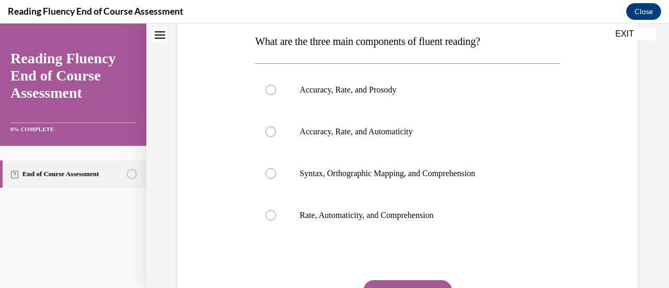
scroll to position [169, 0]
click at [270, 89] on div at bounding box center [270, 90] width 10 height 10
click at [270, 89] on input "Accuracy, Rate, and Prosody" at bounding box center [270, 90] width 10 height 10
radio input "true"
click at [424, 282] on button "SUBMIT" at bounding box center [407, 290] width 89 height 21
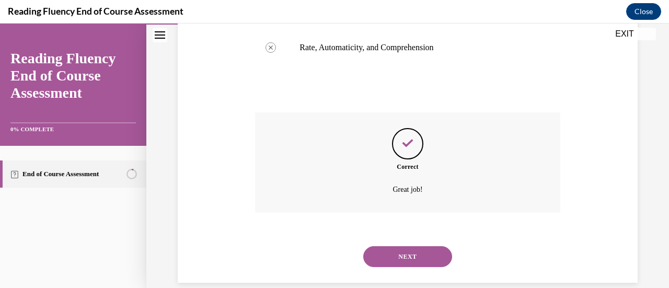
scroll to position [352, 0]
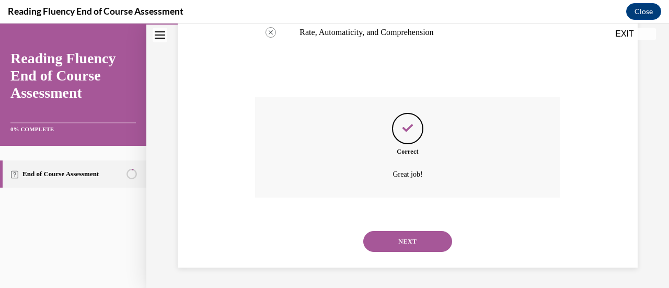
click at [418, 241] on button "NEXT" at bounding box center [407, 241] width 89 height 21
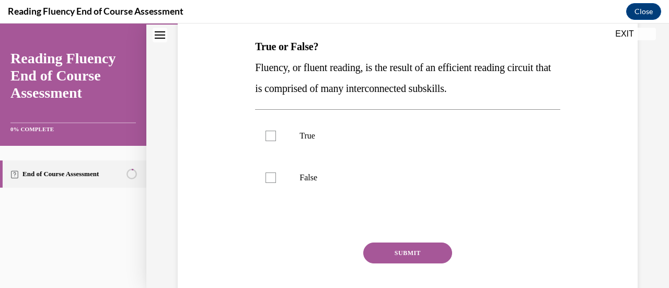
scroll to position [164, 0]
click at [272, 136] on div at bounding box center [270, 135] width 10 height 10
click at [272, 136] on input "True" at bounding box center [270, 135] width 10 height 10
checkbox input "true"
click at [430, 253] on button "SUBMIT" at bounding box center [407, 252] width 89 height 21
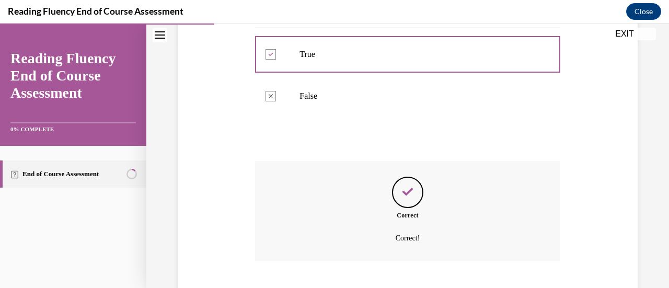
scroll to position [308, 0]
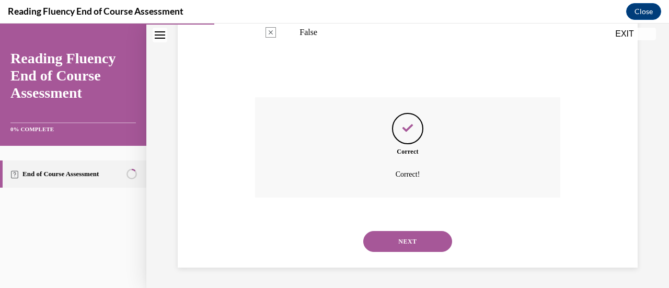
click at [414, 243] on button "NEXT" at bounding box center [407, 241] width 89 height 21
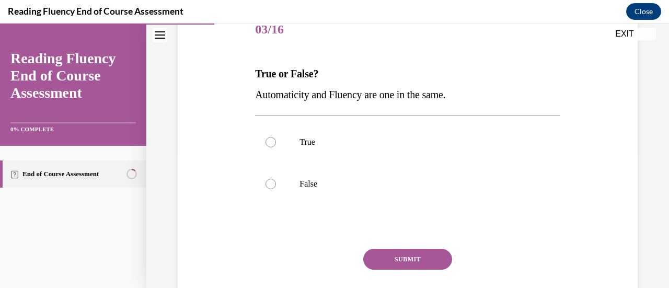
scroll to position [137, 0]
click at [275, 184] on label "False" at bounding box center [407, 183] width 305 height 42
click at [275, 184] on input "False" at bounding box center [270, 183] width 10 height 10
radio input "true"
click at [411, 252] on button "SUBMIT" at bounding box center [407, 258] width 89 height 21
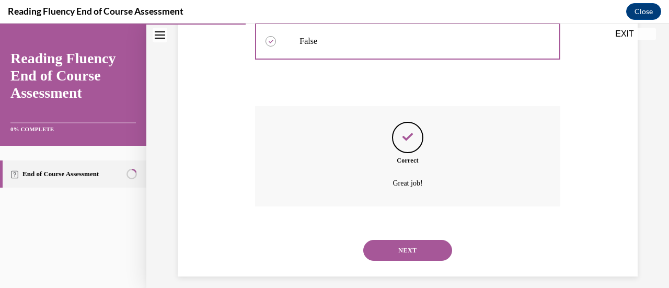
scroll to position [287, 0]
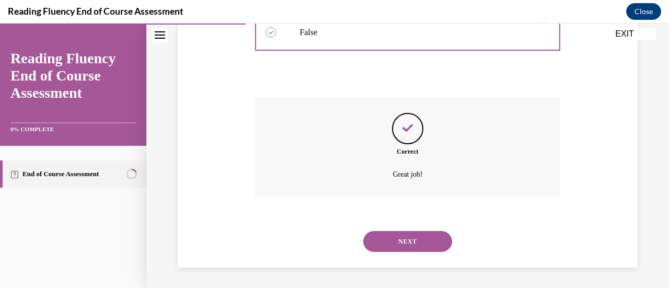
click at [411, 245] on button "NEXT" at bounding box center [407, 241] width 89 height 21
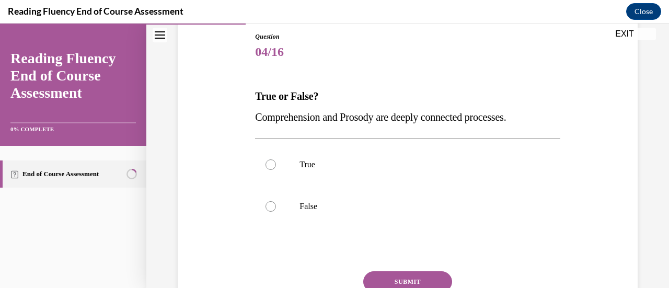
scroll to position [120, 0]
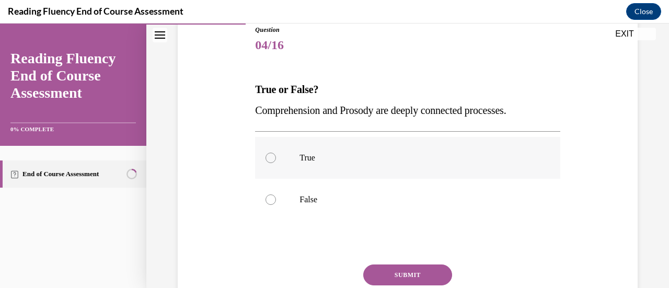
click at [269, 160] on div at bounding box center [270, 158] width 10 height 10
click at [269, 160] on input "True" at bounding box center [270, 158] width 10 height 10
radio input "true"
click at [417, 275] on button "SUBMIT" at bounding box center [407, 274] width 89 height 21
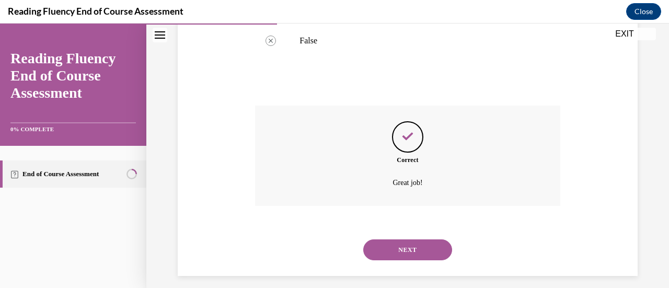
scroll to position [287, 0]
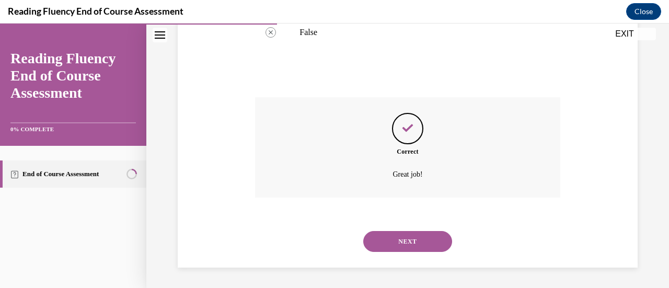
click at [400, 237] on button "NEXT" at bounding box center [407, 241] width 89 height 21
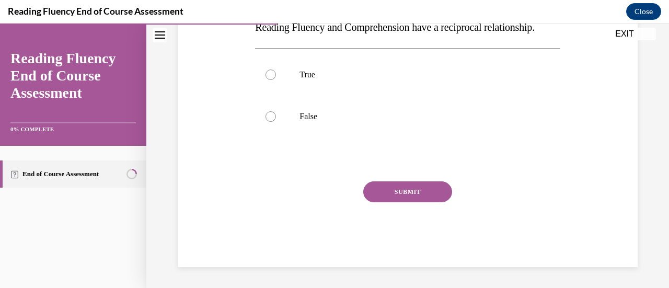
scroll to position [165, 0]
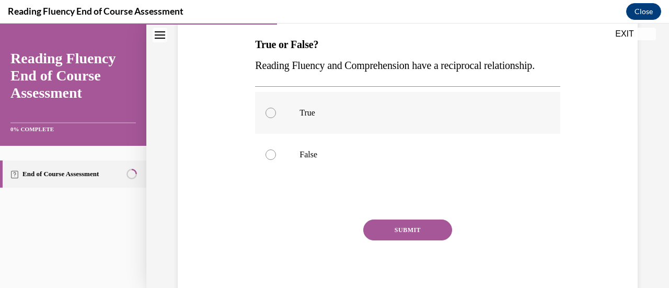
click at [271, 118] on div at bounding box center [270, 113] width 10 height 10
click at [271, 118] on input "True" at bounding box center [270, 113] width 10 height 10
radio input "true"
click at [422, 240] on button "SUBMIT" at bounding box center [407, 229] width 89 height 21
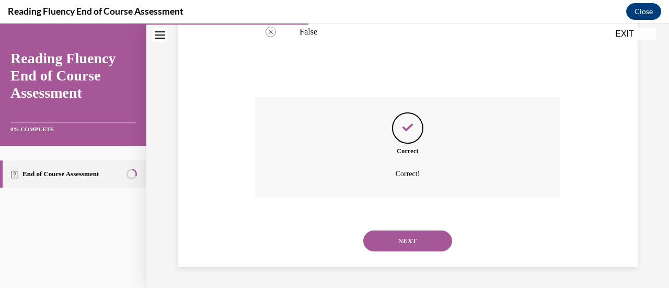
scroll to position [308, 0]
click at [415, 235] on button "NEXT" at bounding box center [407, 240] width 89 height 21
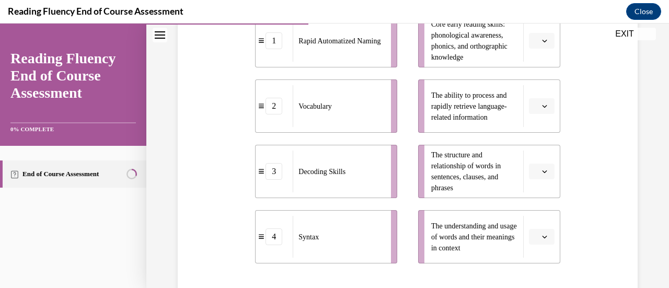
scroll to position [260, 0]
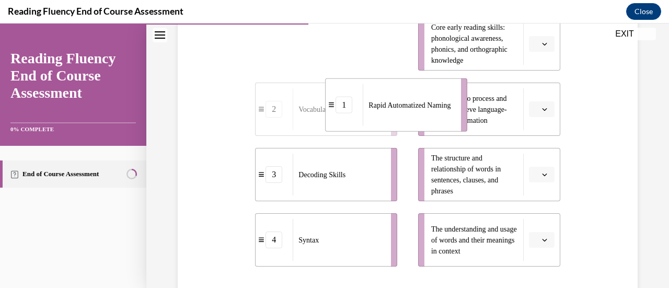
drag, startPoint x: 354, startPoint y: 44, endPoint x: 423, endPoint y: 116, distance: 100.5
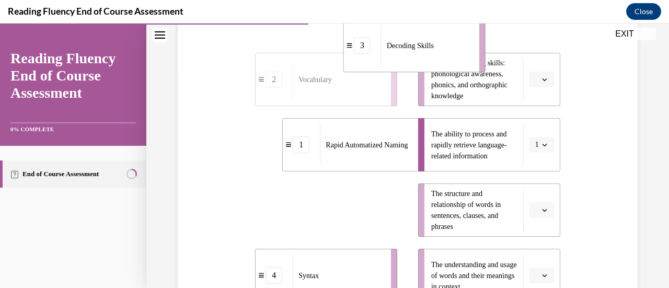
scroll to position [205, 0]
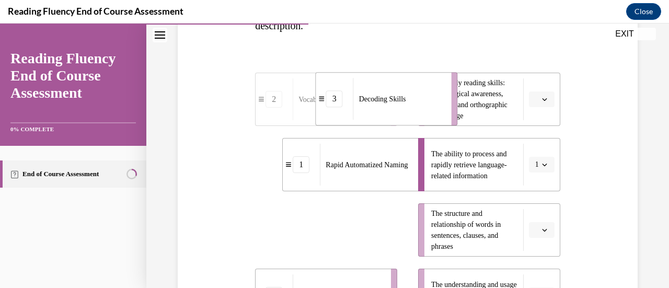
drag, startPoint x: 352, startPoint y: 181, endPoint x: 416, endPoint y: 106, distance: 98.9
click at [416, 106] on div "Decoding Skills" at bounding box center [398, 99] width 91 height 42
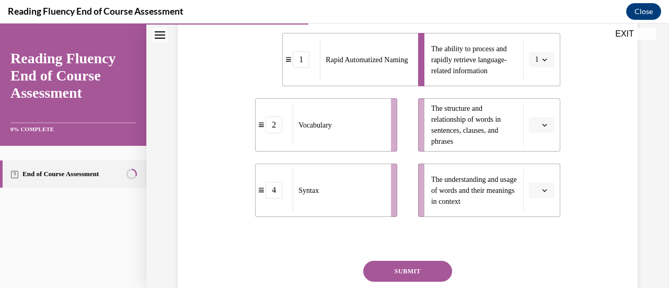
scroll to position [312, 0]
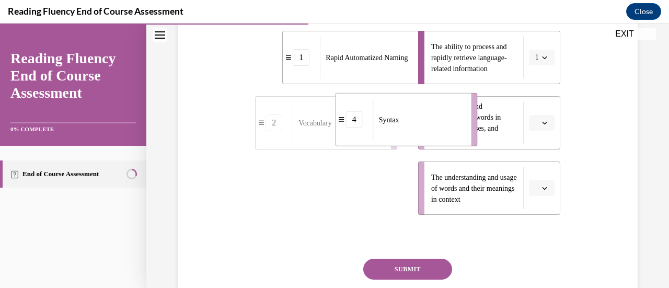
drag, startPoint x: 359, startPoint y: 192, endPoint x: 439, endPoint y: 124, distance: 104.5
click at [439, 124] on div "Syntax" at bounding box center [418, 120] width 91 height 42
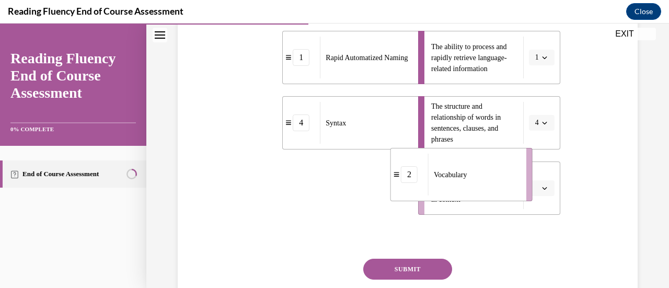
drag, startPoint x: 325, startPoint y: 191, endPoint x: 464, endPoint y: 180, distance: 139.9
click at [464, 179] on span "Vocabulary" at bounding box center [450, 175] width 33 height 8
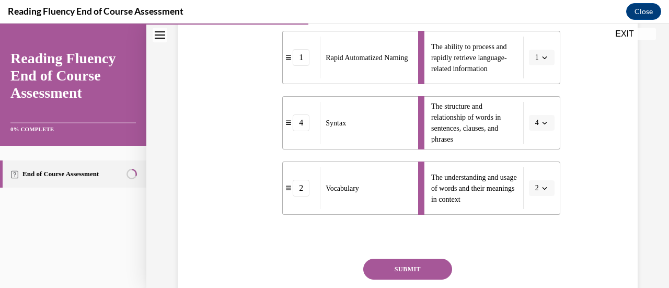
click at [410, 271] on button "SUBMIT" at bounding box center [407, 269] width 89 height 21
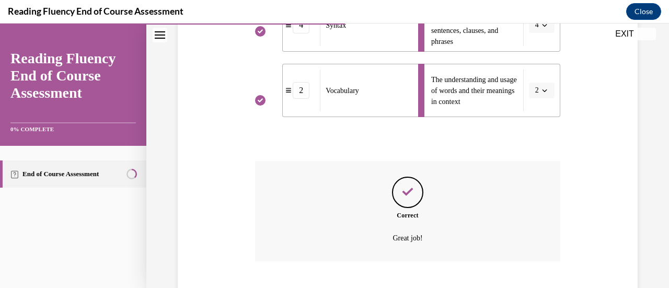
scroll to position [473, 0]
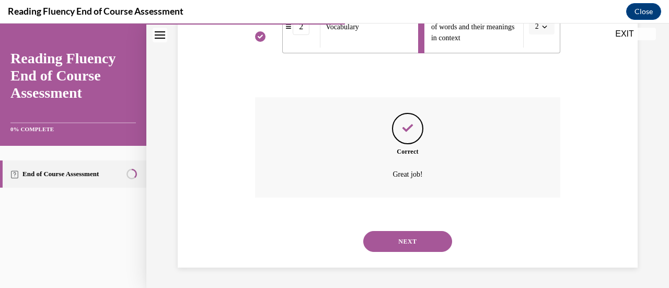
click at [412, 246] on button "NEXT" at bounding box center [407, 241] width 89 height 21
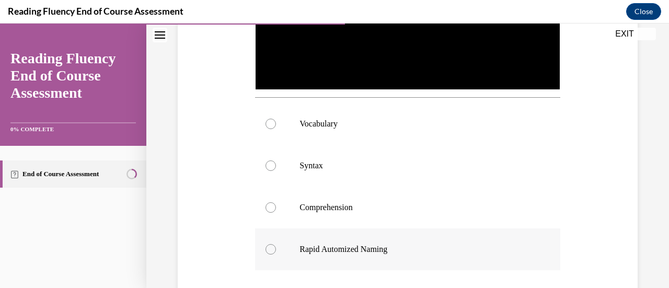
scroll to position [334, 0]
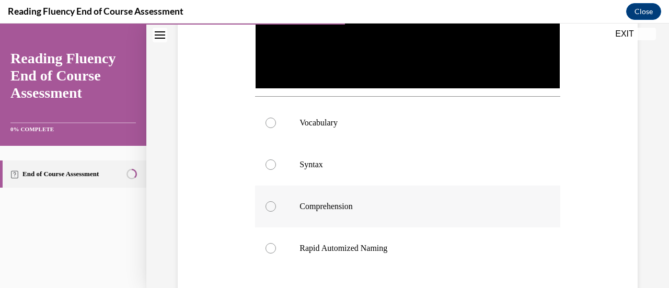
click at [269, 201] on div at bounding box center [270, 206] width 10 height 10
click at [269, 201] on input "Comprehension" at bounding box center [270, 206] width 10 height 10
radio input "true"
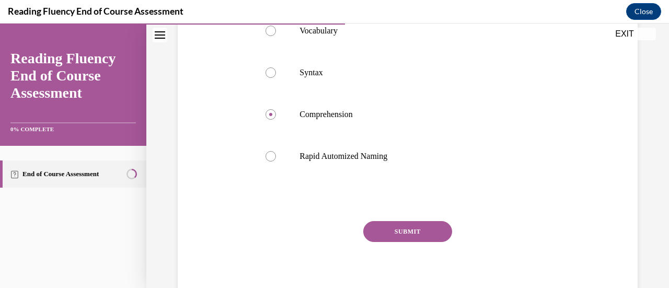
click at [415, 229] on button "SUBMIT" at bounding box center [407, 231] width 89 height 21
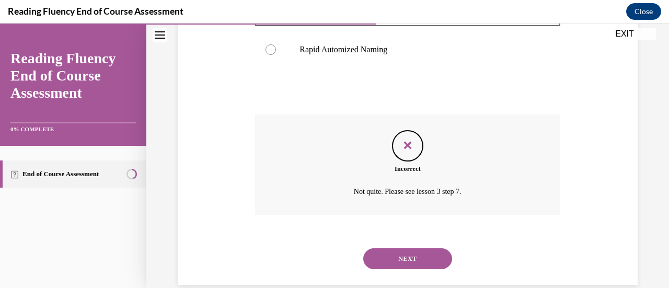
scroll to position [547, 0]
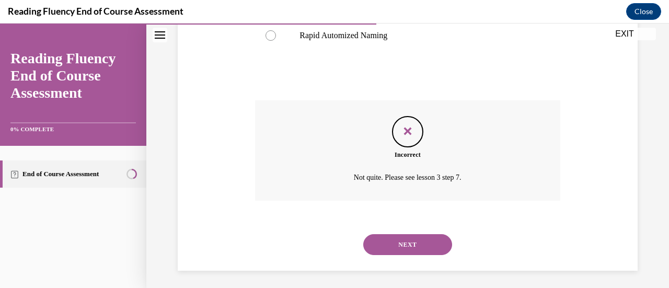
click at [406, 241] on button "NEXT" at bounding box center [407, 244] width 89 height 21
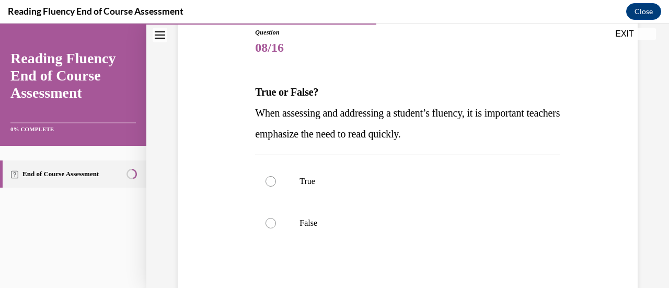
scroll to position [118, 0]
click at [273, 220] on div at bounding box center [270, 222] width 10 height 10
click at [273, 220] on input "False" at bounding box center [270, 222] width 10 height 10
radio input "true"
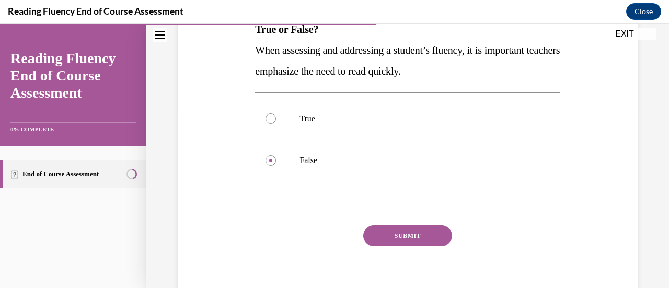
click at [414, 240] on button "SUBMIT" at bounding box center [407, 235] width 89 height 21
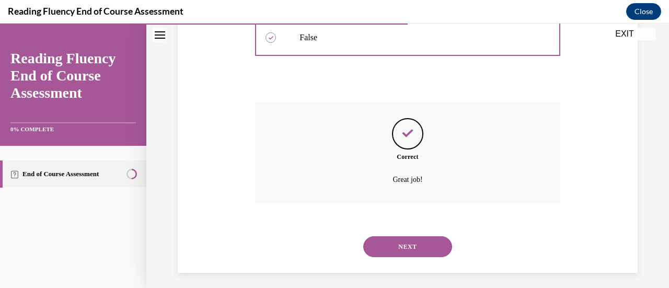
scroll to position [308, 0]
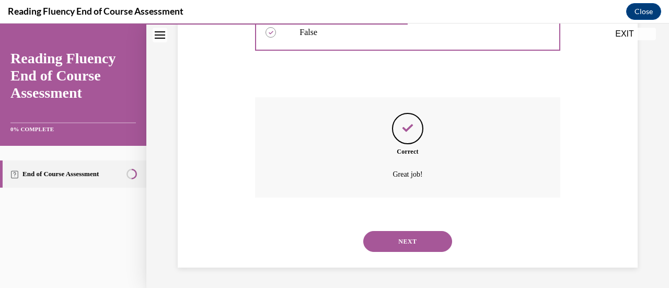
click at [418, 245] on button "NEXT" at bounding box center [407, 241] width 89 height 21
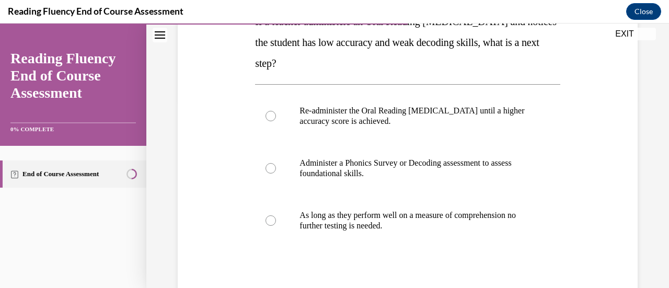
scroll to position [188, 0]
click at [277, 165] on label "Administer a Phonics Survey or Decoding assessment to assess foundational skill…" at bounding box center [407, 169] width 305 height 52
click at [276, 165] on input "Administer a Phonics Survey or Decoding assessment to assess foundational skill…" at bounding box center [270, 169] width 10 height 10
radio input "true"
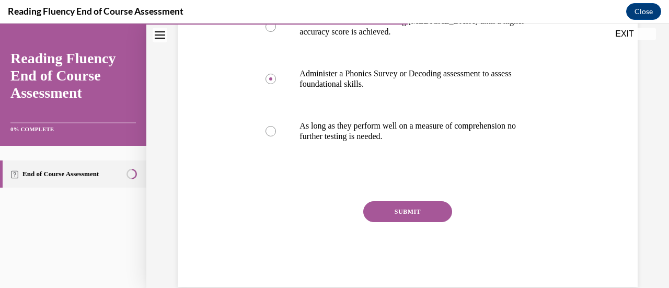
click at [427, 216] on button "SUBMIT" at bounding box center [407, 211] width 89 height 21
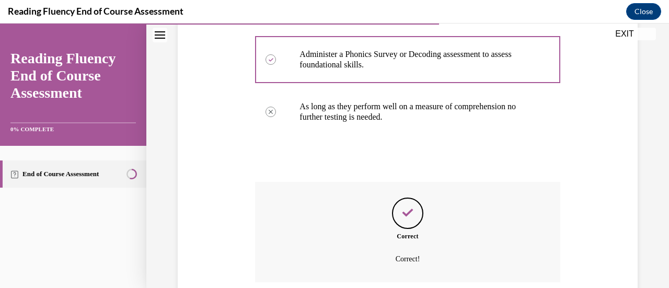
scroll to position [381, 0]
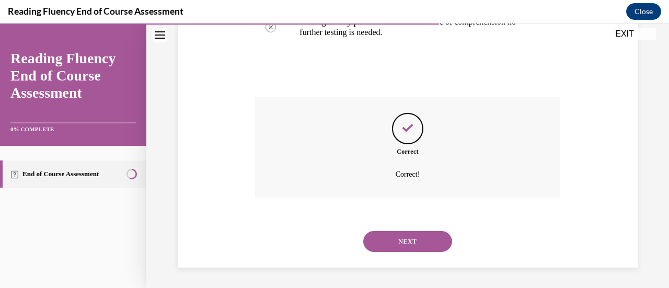
click at [410, 239] on button "NEXT" at bounding box center [407, 241] width 89 height 21
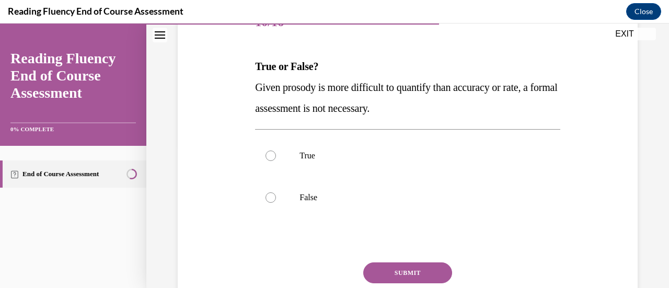
scroll to position [143, 0]
click at [266, 201] on div at bounding box center [270, 197] width 10 height 10
click at [266, 201] on input "False" at bounding box center [270, 197] width 10 height 10
radio input "true"
click at [401, 268] on button "SUBMIT" at bounding box center [407, 272] width 89 height 21
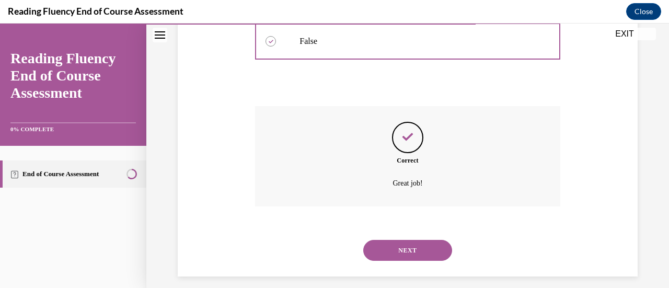
scroll to position [308, 0]
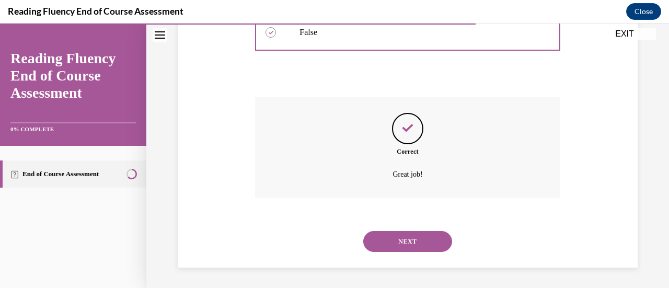
click at [397, 238] on button "NEXT" at bounding box center [407, 241] width 89 height 21
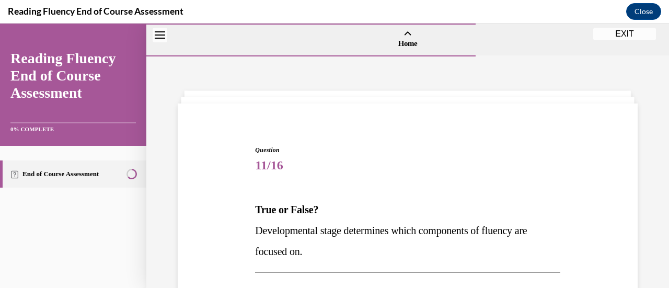
scroll to position [114, 0]
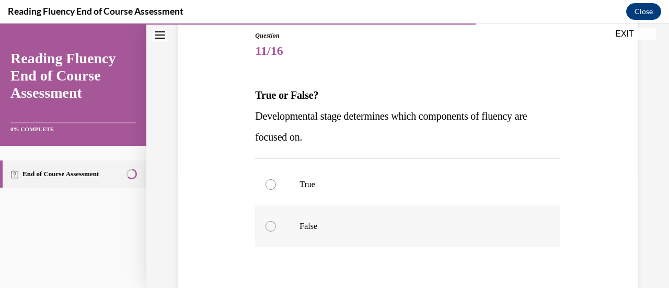
click at [271, 226] on div at bounding box center [270, 226] width 10 height 10
click at [271, 226] on input "False" at bounding box center [270, 226] width 10 height 10
radio input "true"
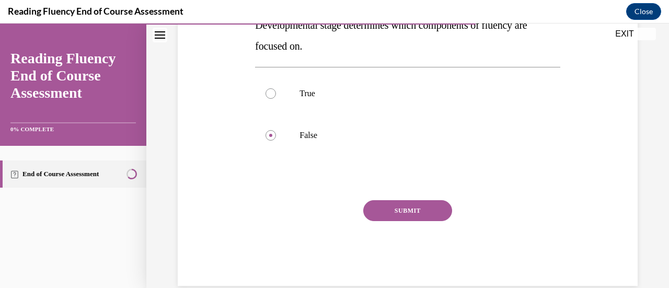
click at [409, 206] on button "SUBMIT" at bounding box center [407, 210] width 89 height 21
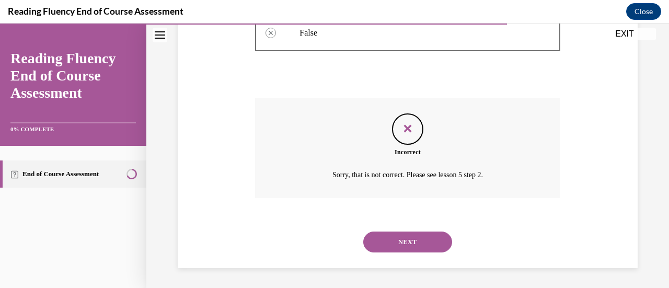
scroll to position [308, 0]
click at [405, 238] on button "NEXT" at bounding box center [407, 241] width 89 height 21
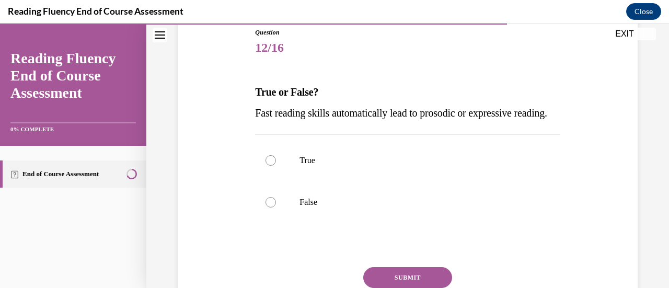
scroll to position [118, 0]
click at [267, 207] on div at bounding box center [270, 201] width 10 height 10
click at [267, 207] on input "False" at bounding box center [270, 201] width 10 height 10
radio input "true"
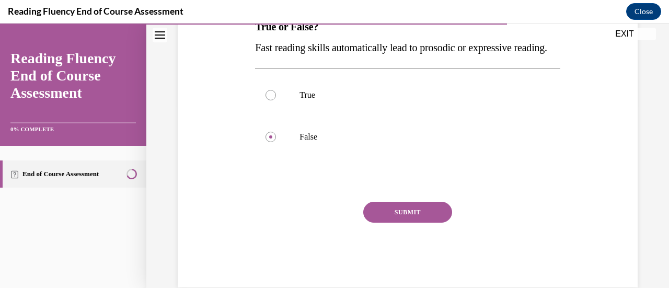
click at [439, 223] on button "SUBMIT" at bounding box center [407, 212] width 89 height 21
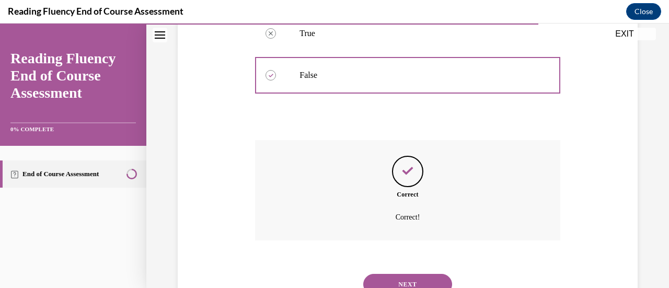
scroll to position [308, 0]
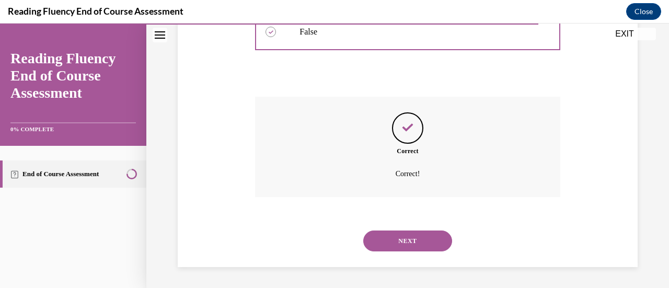
click at [409, 246] on button "NEXT" at bounding box center [407, 240] width 89 height 21
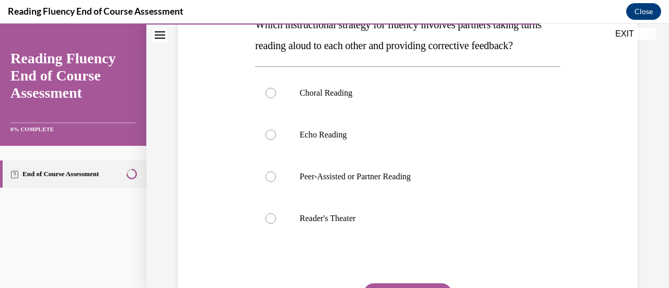
scroll to position [189, 0]
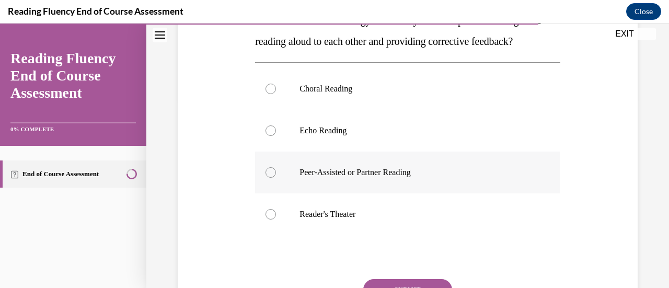
click at [272, 178] on div at bounding box center [270, 172] width 10 height 10
click at [272, 178] on input "Peer-Assisted or Partner Reading" at bounding box center [270, 172] width 10 height 10
radio input "true"
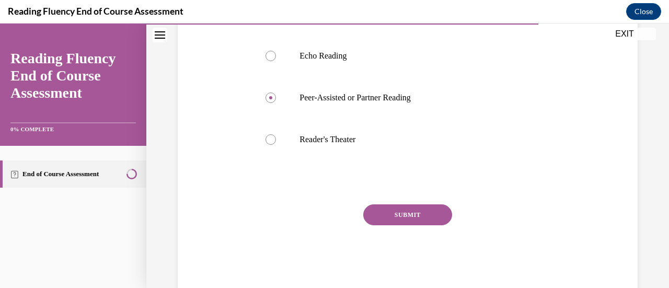
click at [424, 225] on button "SUBMIT" at bounding box center [407, 214] width 89 height 21
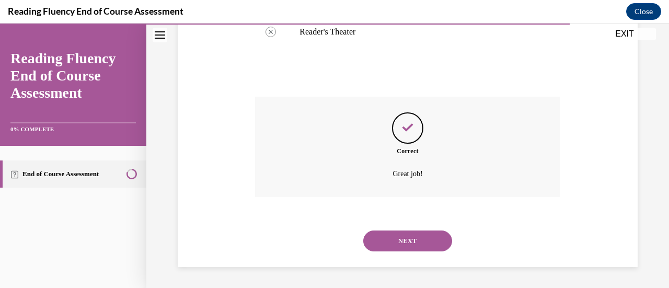
scroll to position [392, 0]
click at [416, 241] on button "NEXT" at bounding box center [407, 240] width 89 height 21
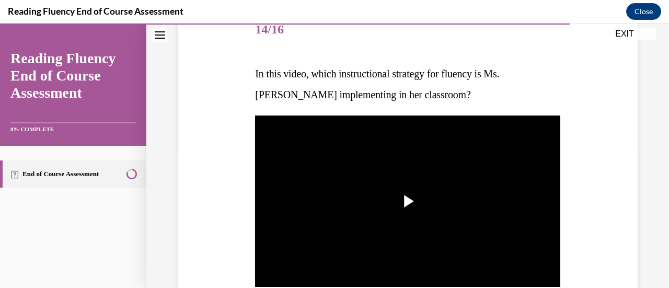
scroll to position [137, 0]
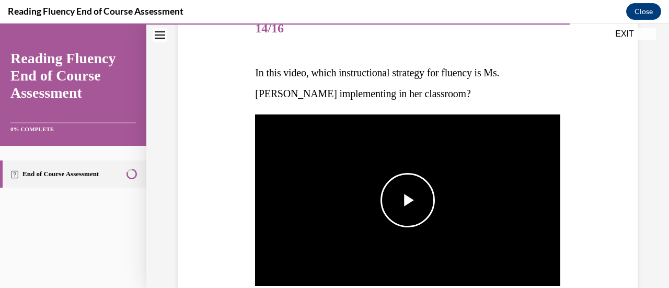
click at [407, 200] on span "Video player" at bounding box center [407, 200] width 0 height 0
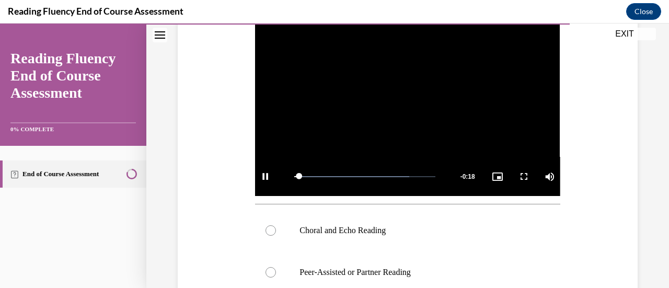
scroll to position [233, 0]
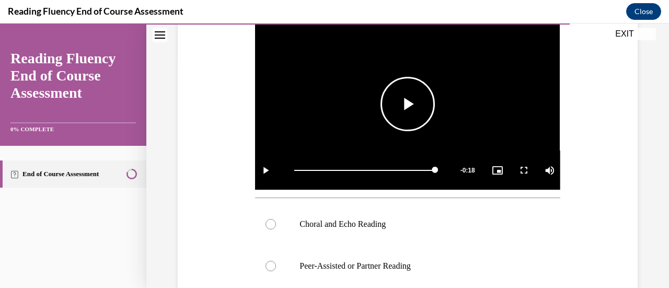
click at [407, 104] on span "Video player" at bounding box center [407, 104] width 0 height 0
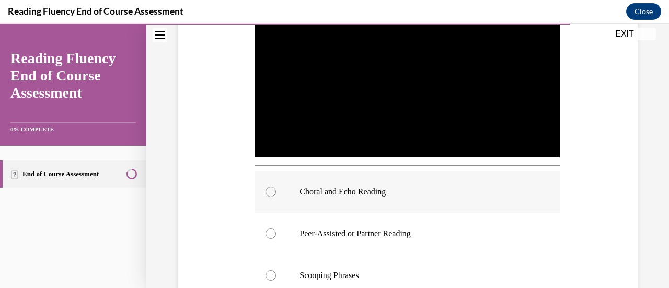
scroll to position [271, 0]
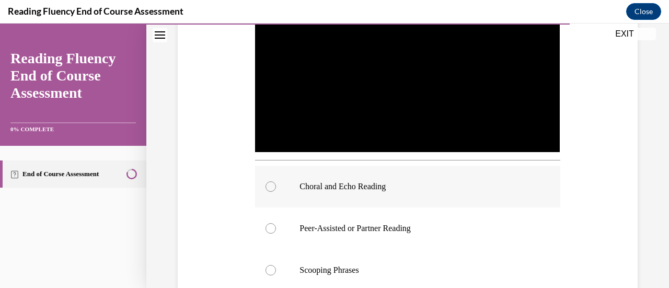
click at [265, 182] on div at bounding box center [270, 186] width 10 height 10
click at [265, 182] on input "Choral and Echo Reading" at bounding box center [270, 186] width 10 height 10
radio input "true"
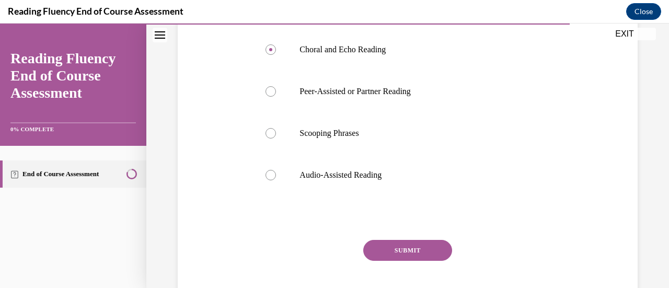
scroll to position [407, 0]
click at [398, 249] on button "SUBMIT" at bounding box center [407, 250] width 89 height 21
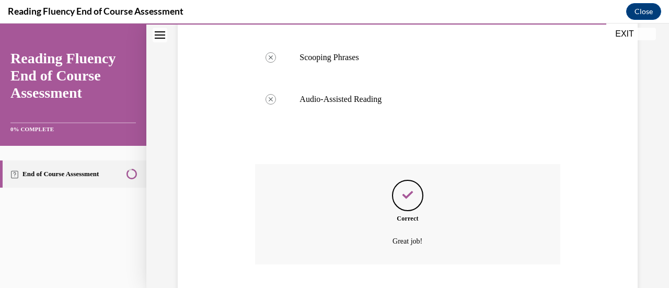
scroll to position [547, 0]
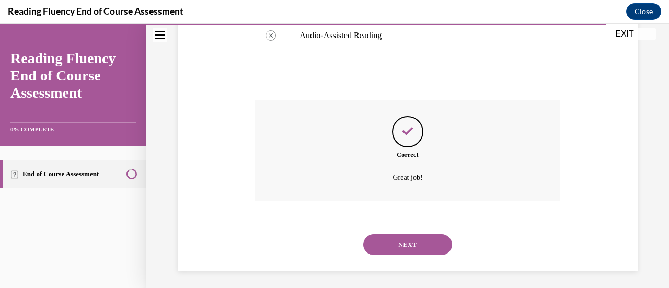
click at [406, 241] on button "NEXT" at bounding box center [407, 244] width 89 height 21
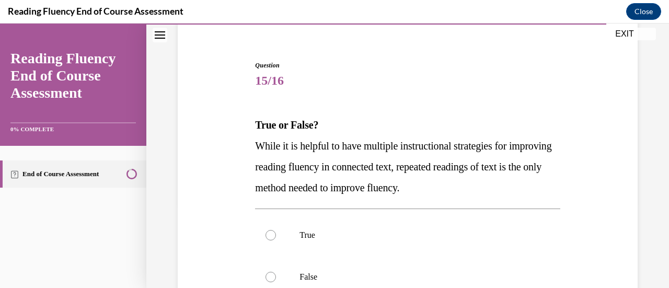
scroll to position [140, 0]
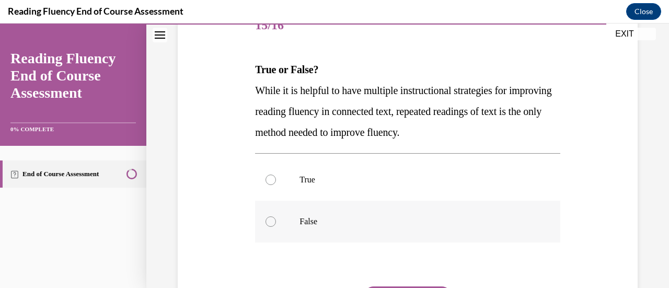
click at [269, 223] on div at bounding box center [270, 221] width 10 height 10
click at [269, 223] on input "False" at bounding box center [270, 221] width 10 height 10
radio input "true"
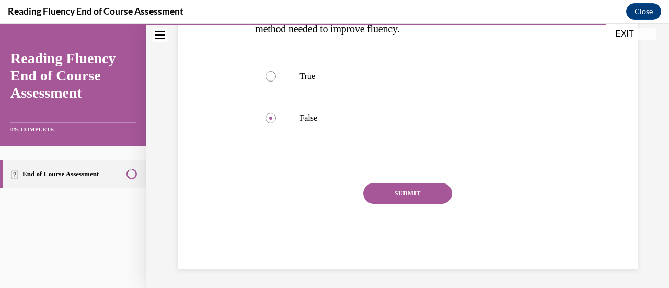
click at [417, 198] on button "SUBMIT" at bounding box center [407, 193] width 89 height 21
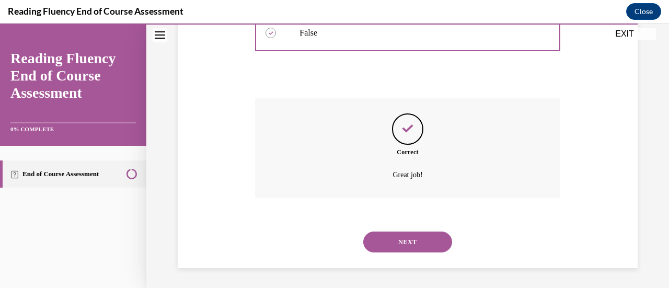
scroll to position [329, 0]
click at [414, 245] on button "NEXT" at bounding box center [407, 241] width 89 height 21
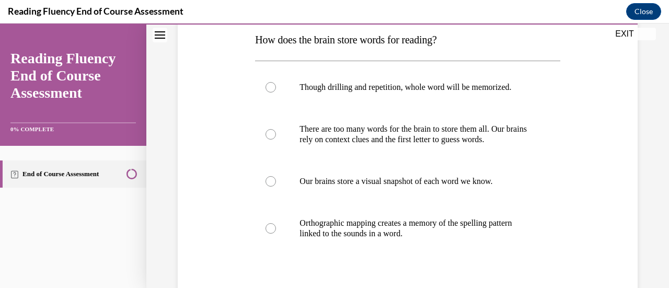
scroll to position [170, 0]
click at [275, 231] on label "Orthographic mapping creates a memory of the spelling pattern linked to the sou…" at bounding box center [407, 228] width 305 height 52
click at [275, 231] on input "Orthographic mapping creates a memory of the spelling pattern linked to the sou…" at bounding box center [270, 228] width 10 height 10
radio input "true"
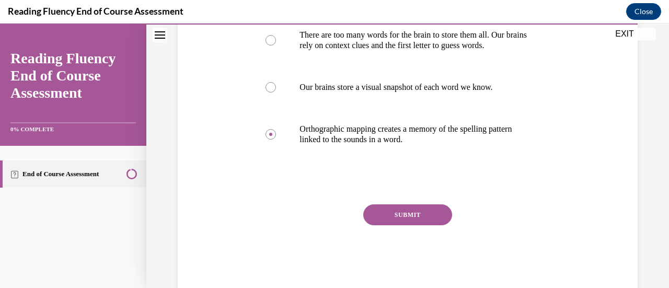
click at [419, 208] on button "SUBMIT" at bounding box center [407, 214] width 89 height 21
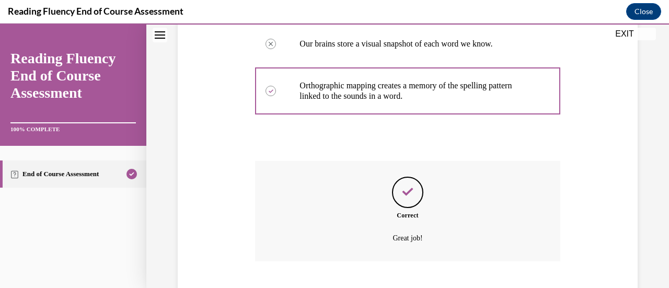
scroll to position [371, 0]
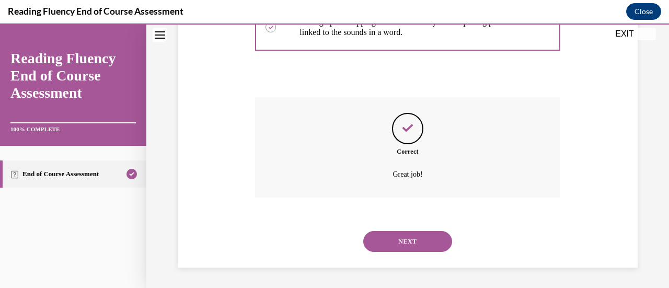
click at [413, 238] on button "NEXT" at bounding box center [407, 241] width 89 height 21
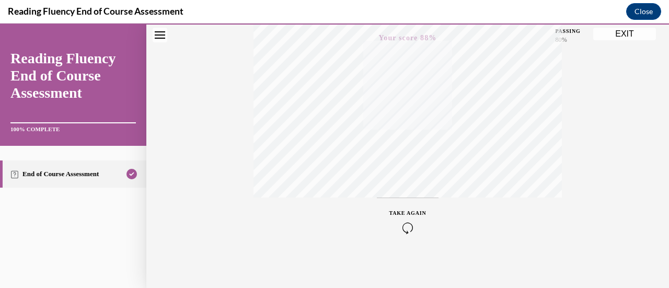
scroll to position [271, 0]
click at [641, 12] on button "Close" at bounding box center [643, 11] width 35 height 17
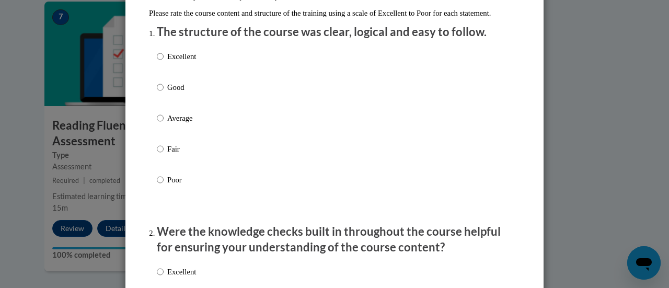
scroll to position [124, 0]
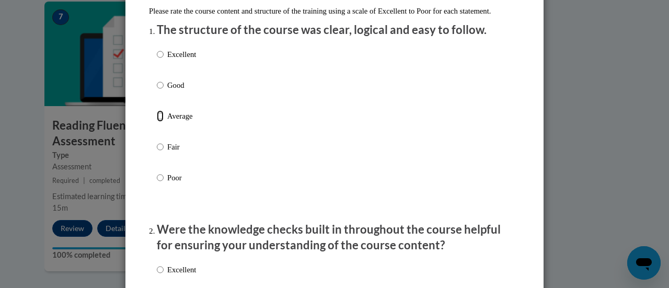
click at [157, 122] on input "Average" at bounding box center [160, 115] width 7 height 11
radio input "true"
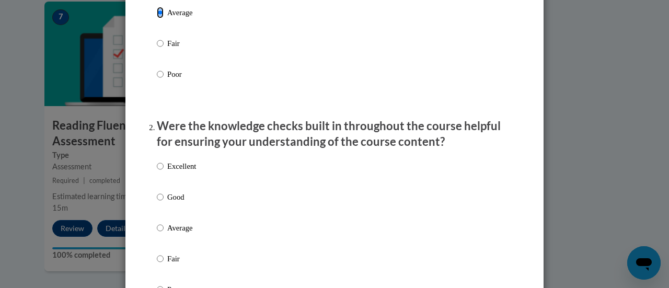
scroll to position [228, 0]
click at [157, 233] on input "Average" at bounding box center [160, 226] width 7 height 11
radio input "true"
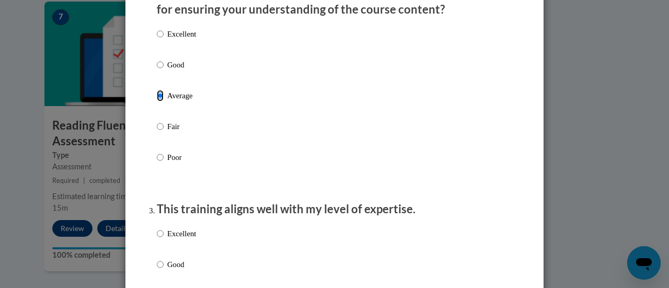
scroll to position [554, 0]
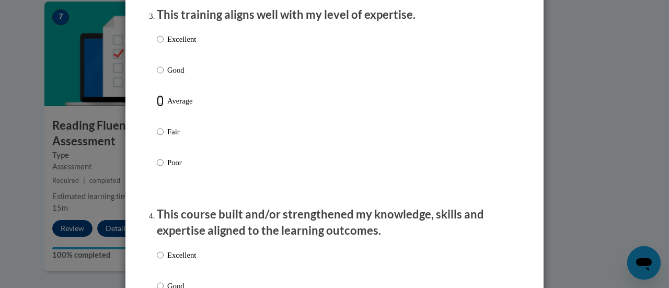
click at [158, 107] on input "Average" at bounding box center [160, 100] width 7 height 11
radio input "true"
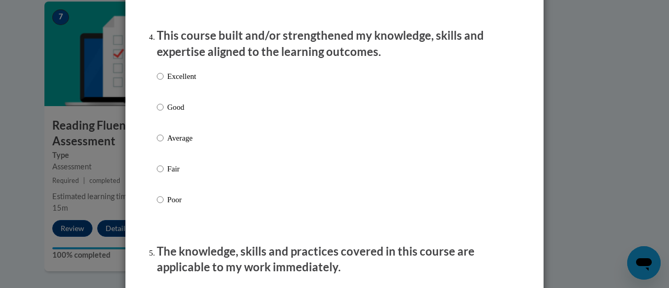
scroll to position [733, 0]
click at [157, 143] on input "Average" at bounding box center [160, 137] width 7 height 11
radio input "true"
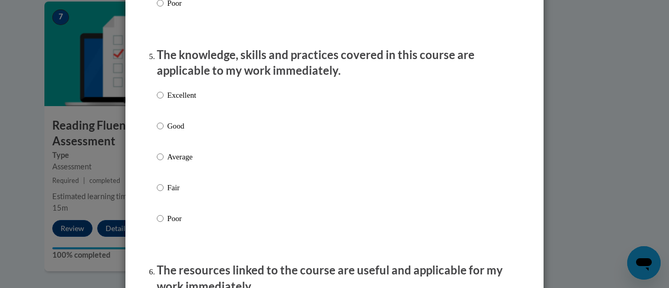
scroll to position [932, 0]
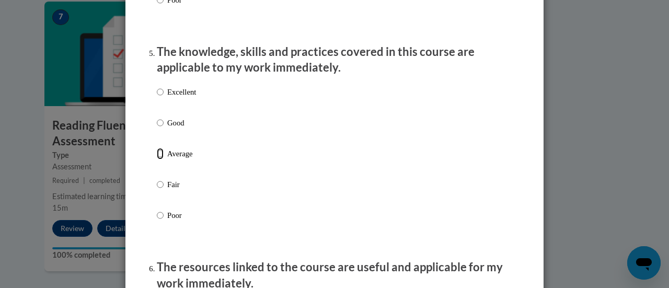
click at [157, 159] on input "Average" at bounding box center [160, 153] width 7 height 11
radio input "true"
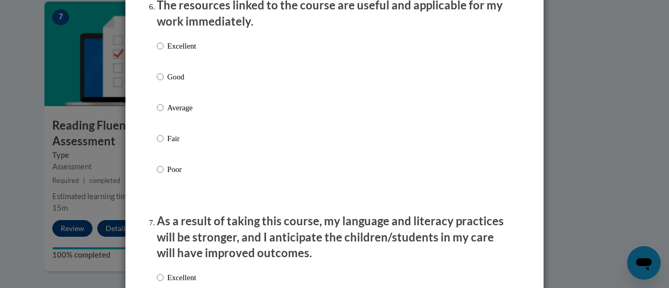
scroll to position [1194, 0]
click at [158, 113] on input "Average" at bounding box center [160, 106] width 7 height 11
radio input "true"
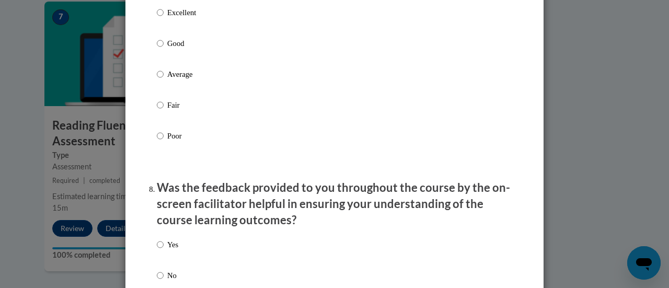
scroll to position [1462, 0]
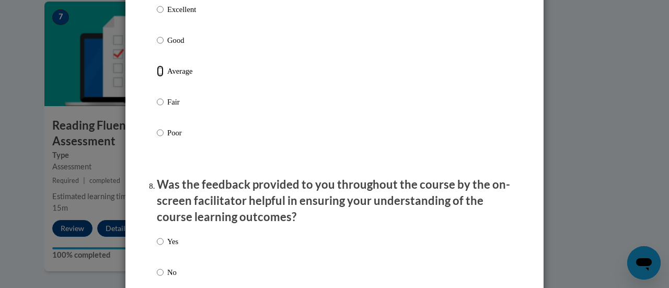
click at [157, 77] on input "Average" at bounding box center [160, 70] width 7 height 11
radio input "true"
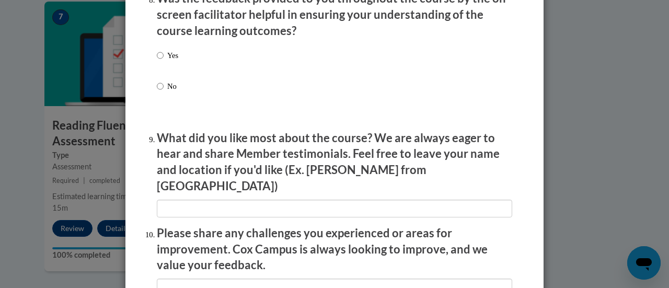
scroll to position [1643, 0]
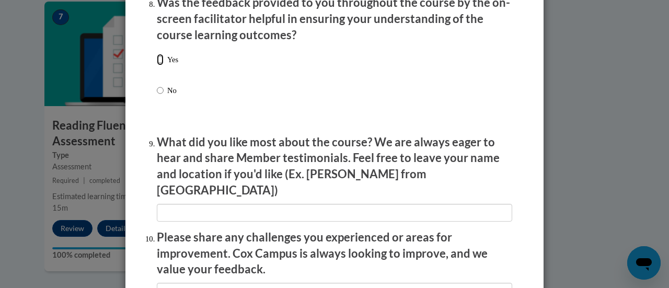
click at [157, 65] on input "Yes" at bounding box center [160, 59] width 7 height 11
radio input "true"
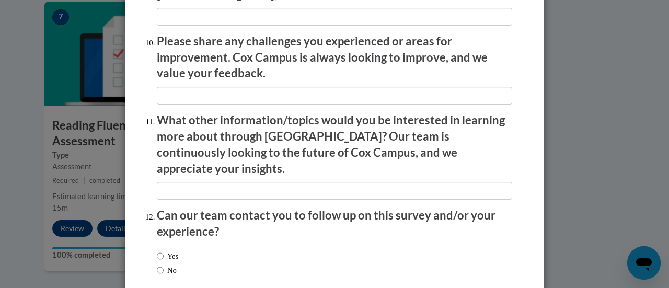
scroll to position [1884, 0]
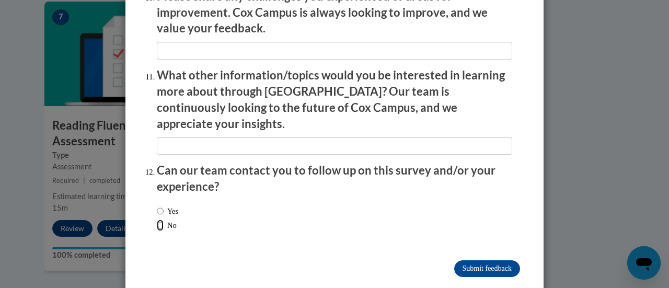
click at [158, 219] on input "No" at bounding box center [160, 224] width 7 height 11
radio input "true"
click at [498, 260] on input "Submit feedback" at bounding box center [487, 268] width 66 height 17
